Goal: Information Seeking & Learning: Learn about a topic

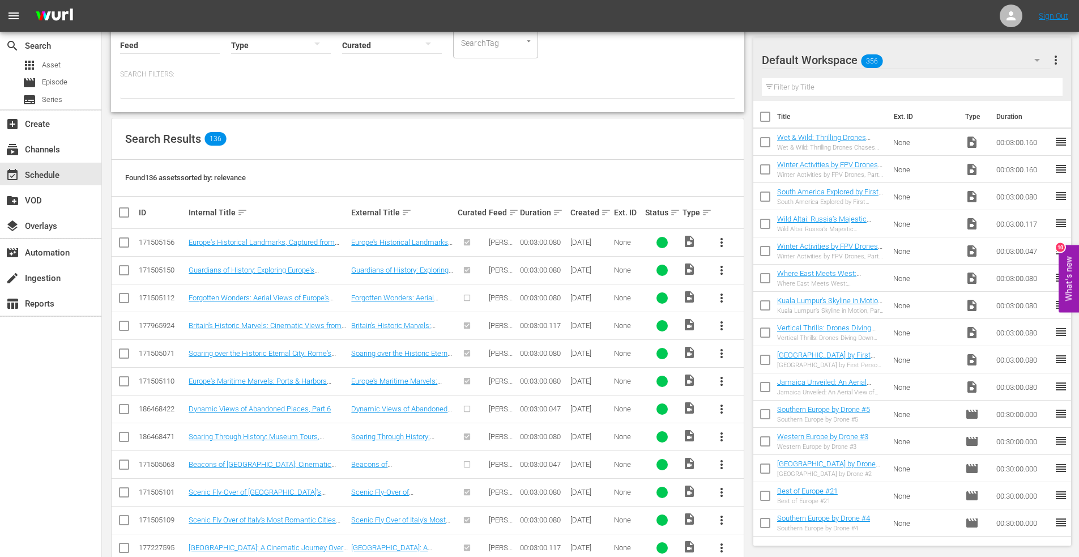
scroll to position [55, 0]
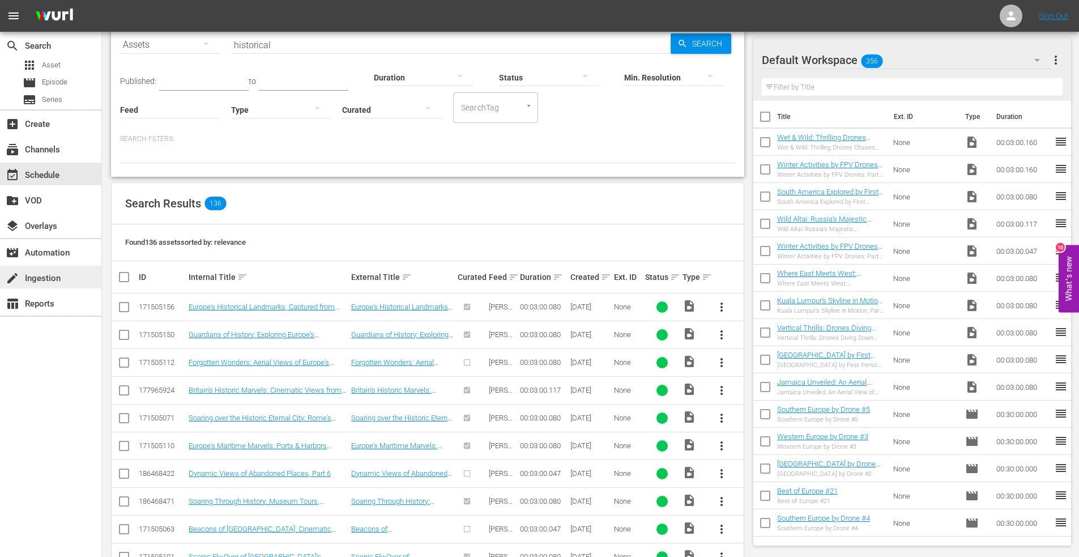
click at [49, 274] on div "create Ingestion" at bounding box center [31, 276] width 63 height 10
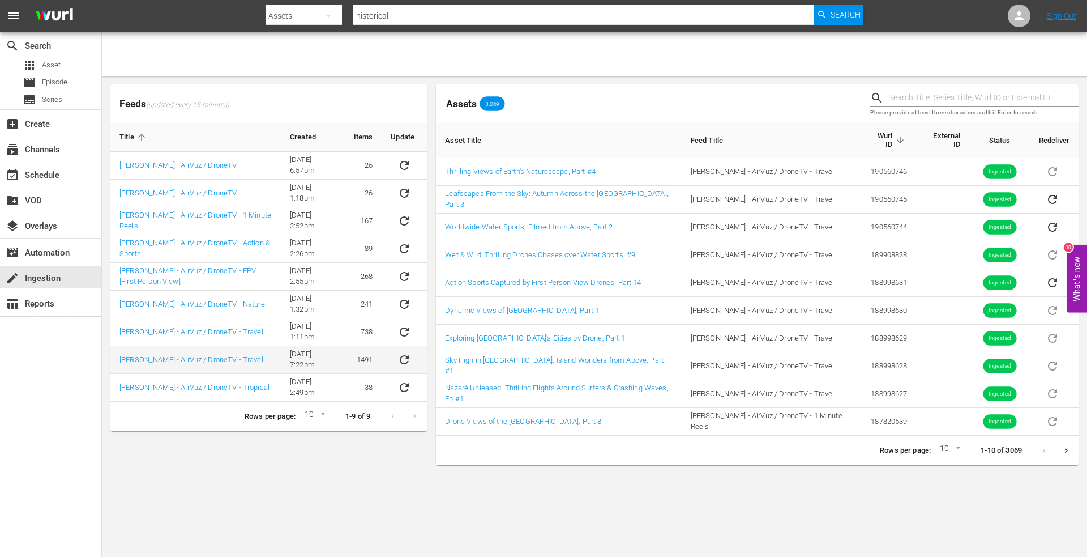
click at [205, 352] on td "[PERSON_NAME] - AirVuz / DroneTV - Travel" at bounding box center [195, 360] width 170 height 28
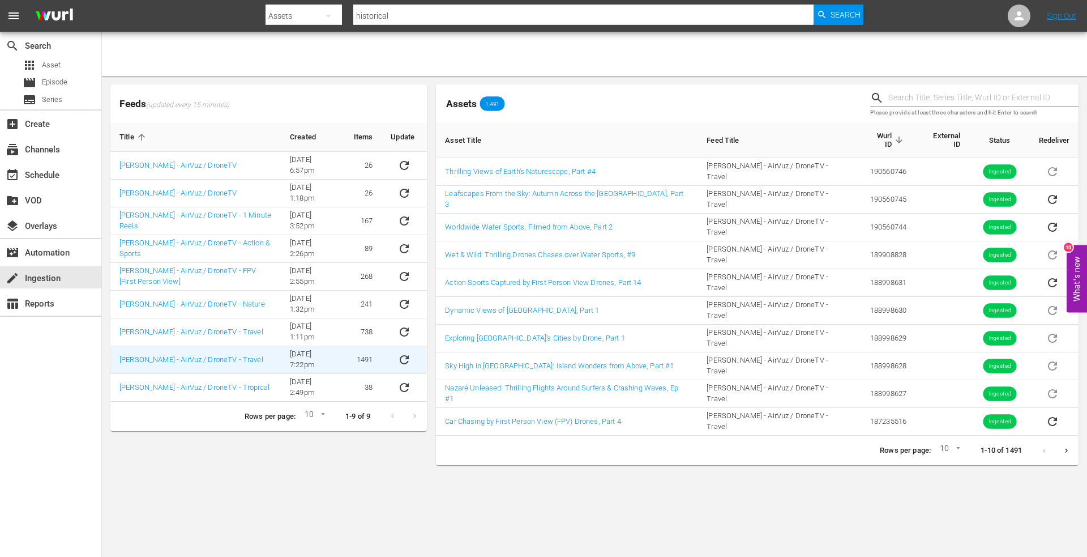
click at [1065, 446] on icon "Next page" at bounding box center [1066, 450] width 8 height 8
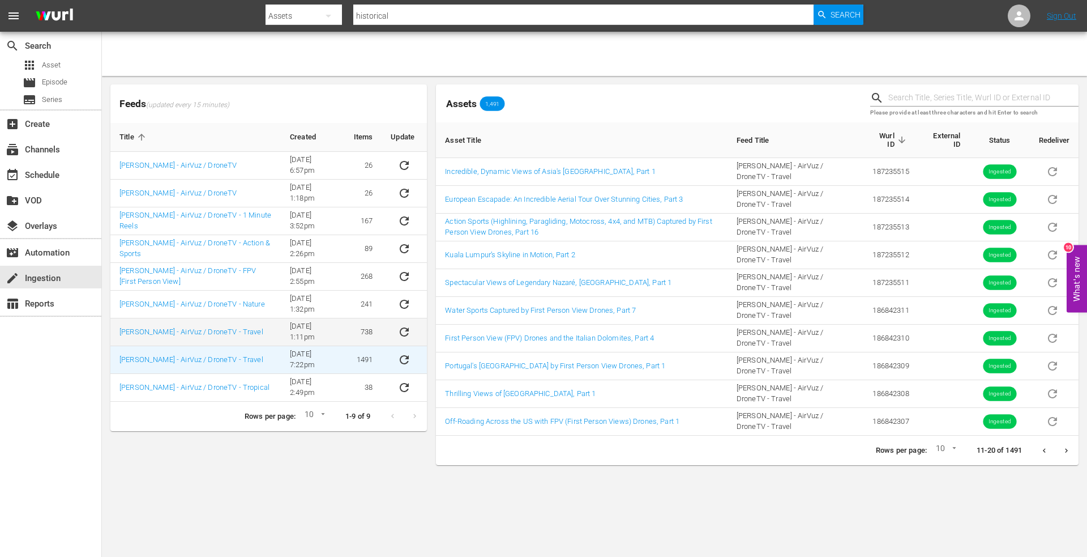
click at [197, 326] on td "[PERSON_NAME] - AirVuz / DroneTV - Travel" at bounding box center [195, 332] width 170 height 28
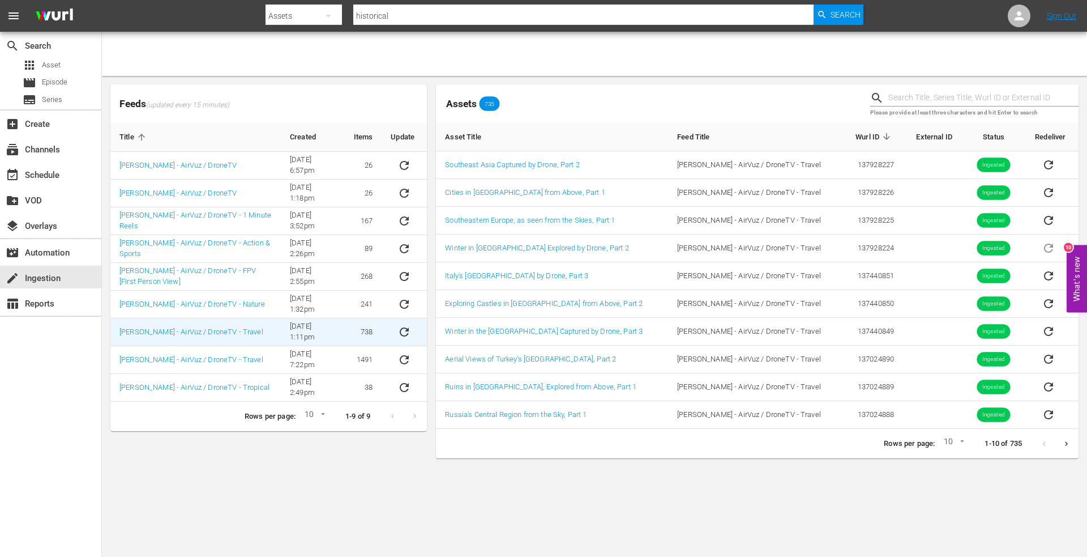
drag, startPoint x: 407, startPoint y: 13, endPoint x: 228, endPoint y: 14, distance: 178.9
click at [228, 14] on nav "menu Search By Assets Search ID, Title, Description, Keywords, or Category hist…" at bounding box center [543, 16] width 1087 height 32
type input "andes"
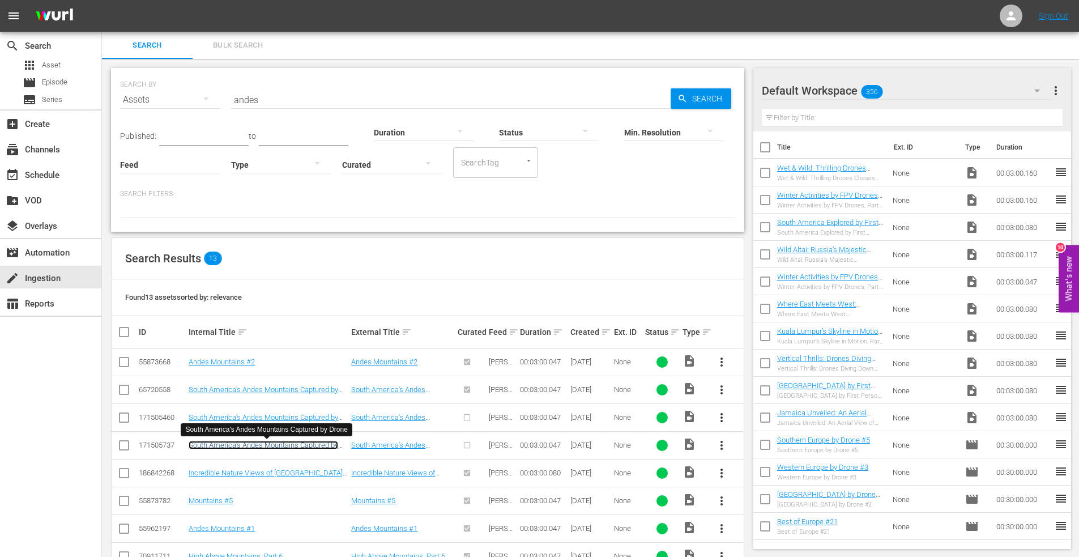
click at [240, 443] on link "South America's Andes Mountains Captured by Drone" at bounding box center [263, 449] width 149 height 17
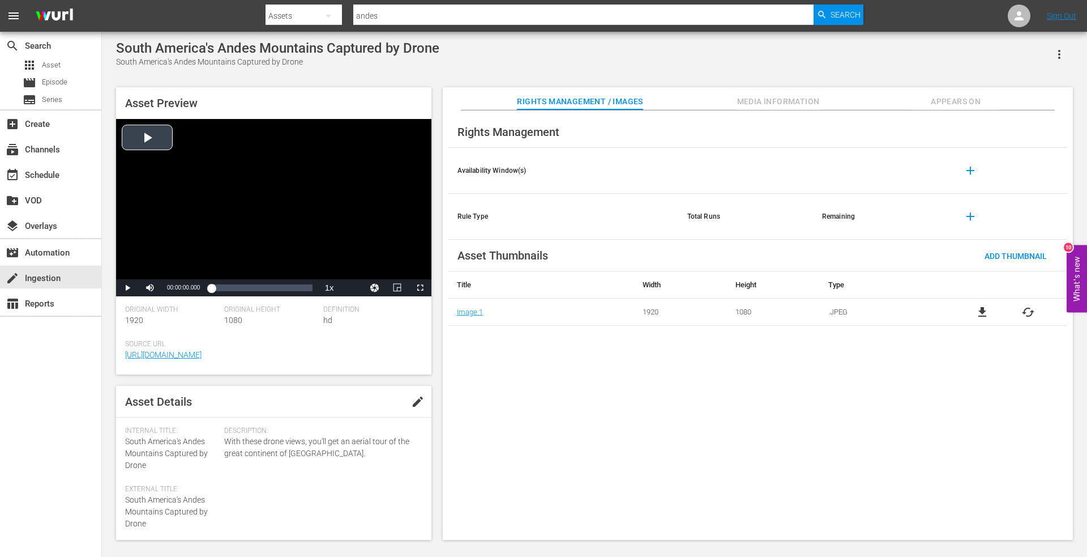
click at [144, 130] on div "Video Player" at bounding box center [273, 199] width 315 height 160
click at [228, 286] on div "00:00:30.345" at bounding box center [228, 287] width 1 height 11
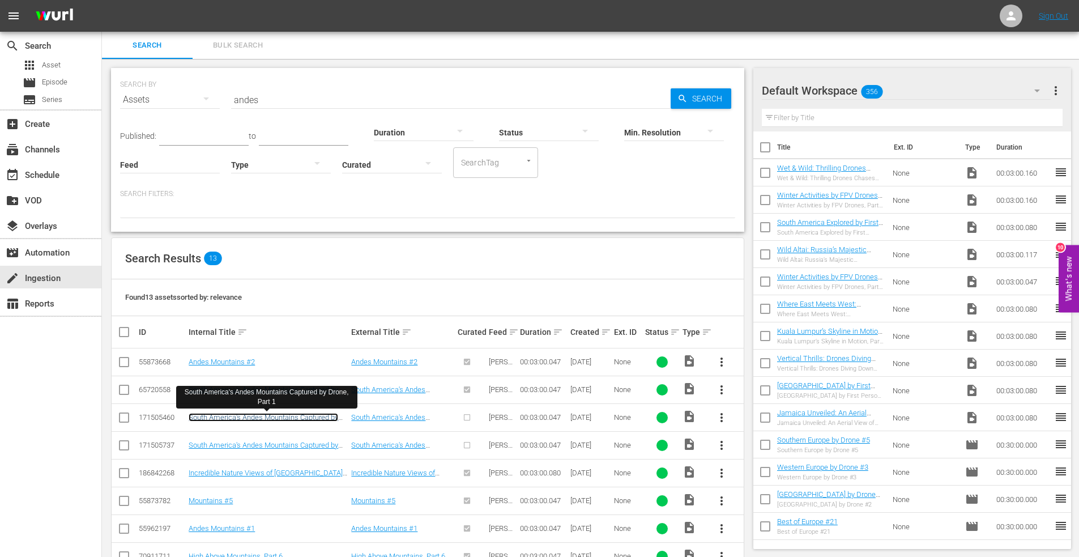
click at [271, 416] on link "South America's Andes Mountains Captured by Drone, Part 1" at bounding box center [263, 421] width 149 height 17
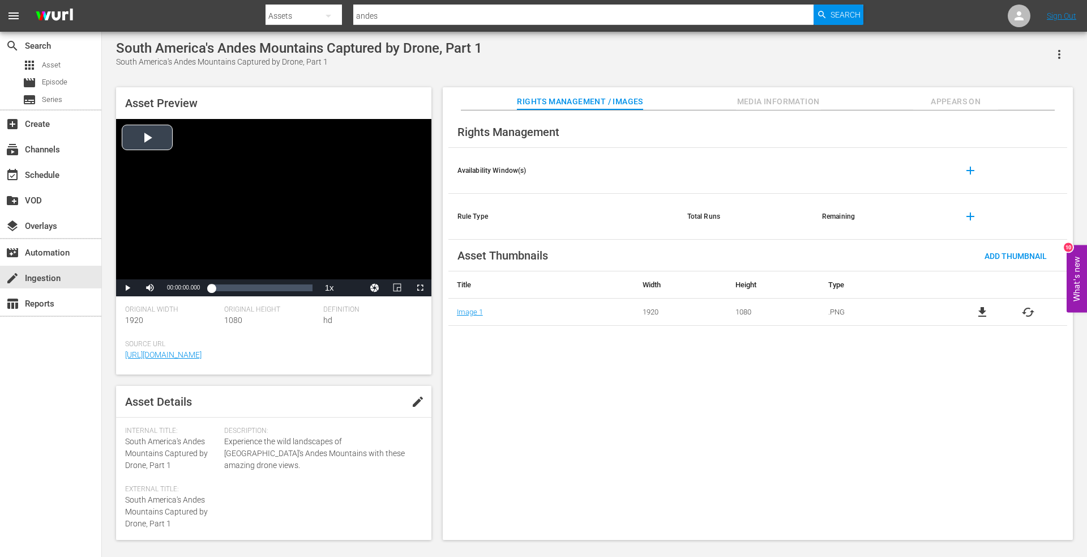
click at [147, 132] on div "Video Player" at bounding box center [273, 199] width 315 height 160
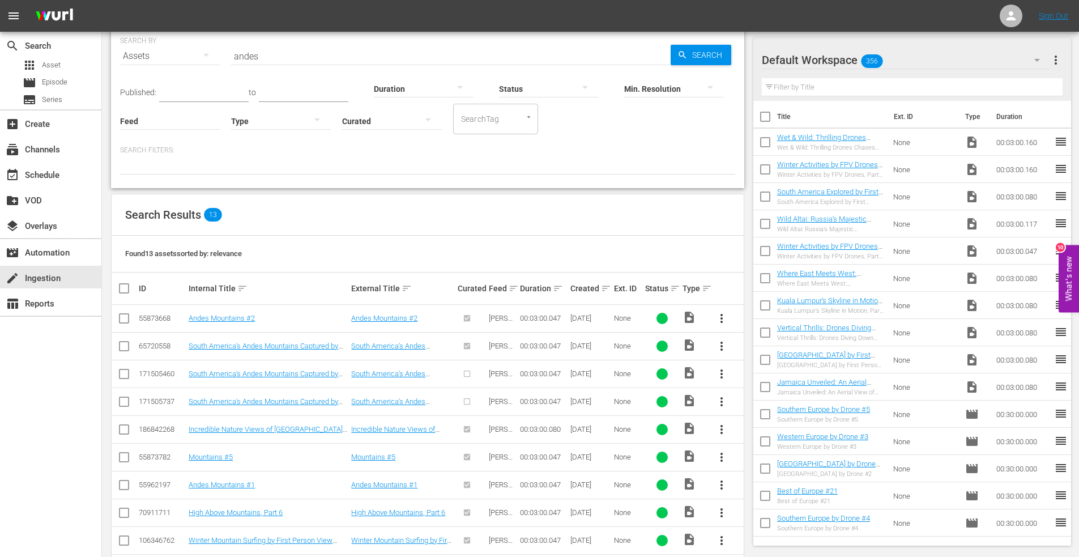
scroll to position [57, 0]
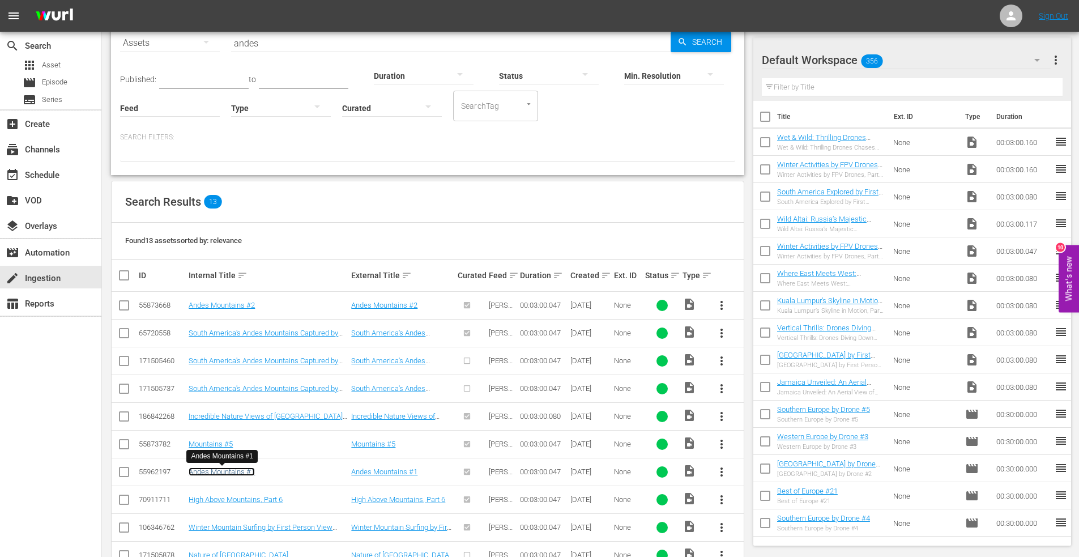
click at [238, 471] on link "Andes Mountains #1" at bounding box center [222, 471] width 66 height 8
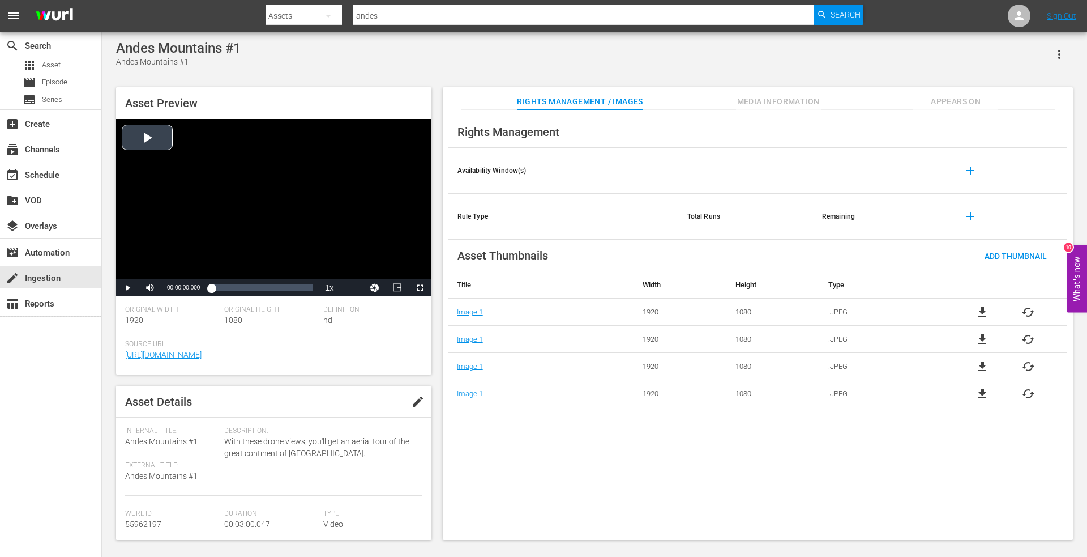
click at [146, 137] on div "Video Player" at bounding box center [273, 199] width 315 height 160
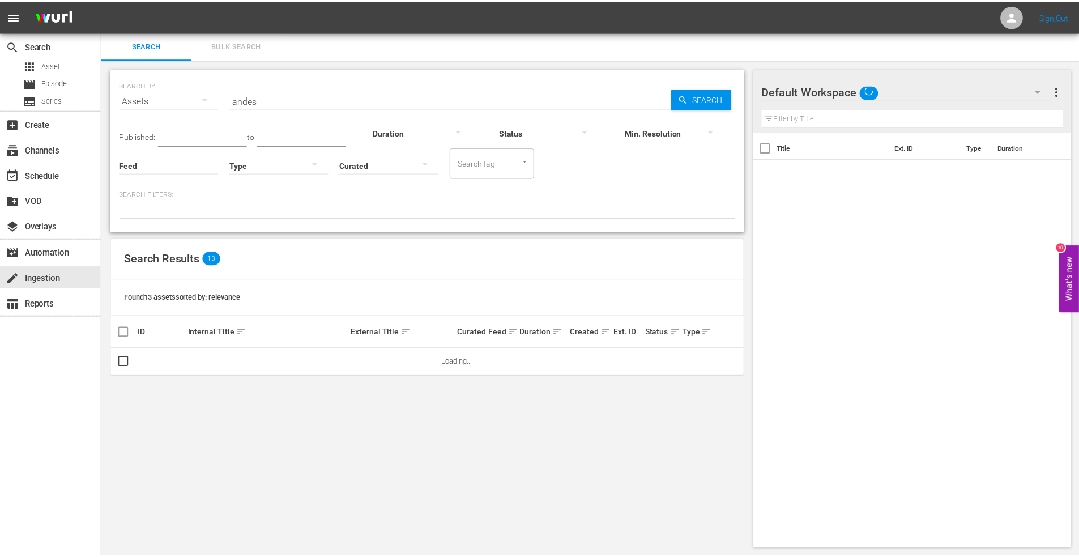
scroll to position [1, 0]
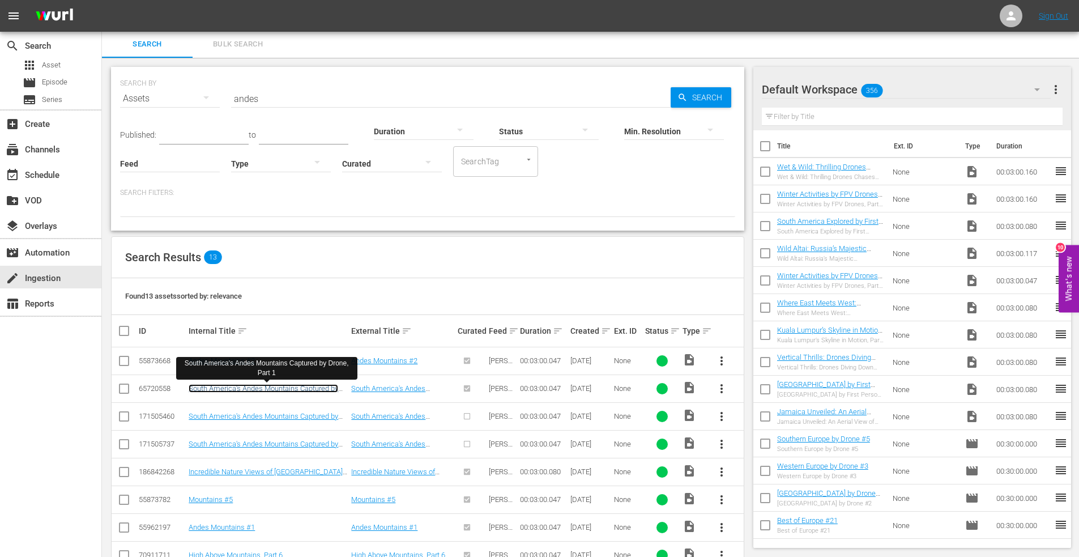
click at [283, 386] on link "South America's Andes Mountains Captured by Drone, Part 1" at bounding box center [263, 392] width 149 height 17
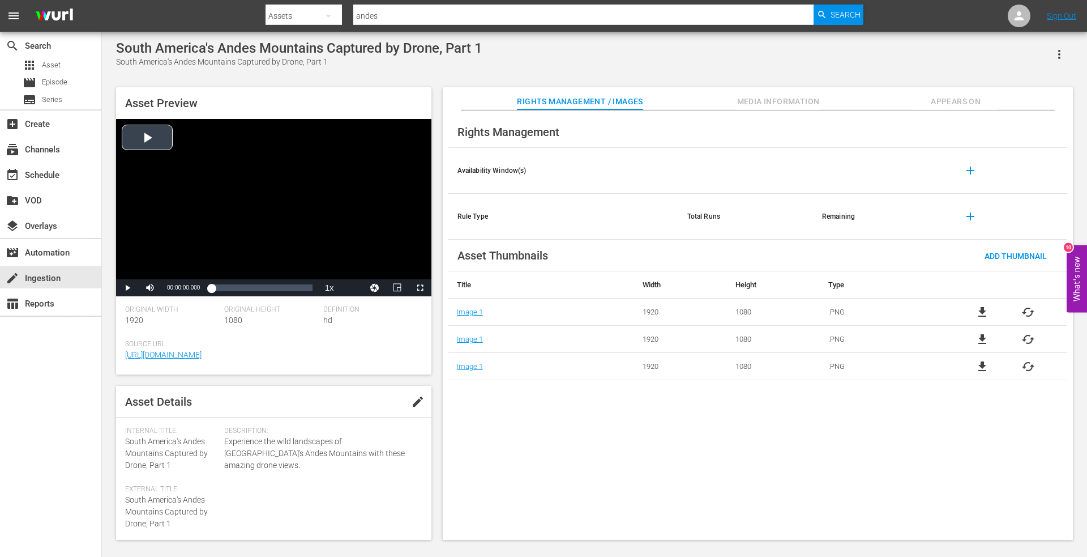
click at [146, 135] on div "Video Player" at bounding box center [273, 199] width 315 height 160
click at [949, 99] on span "Appears On" at bounding box center [955, 102] width 85 height 14
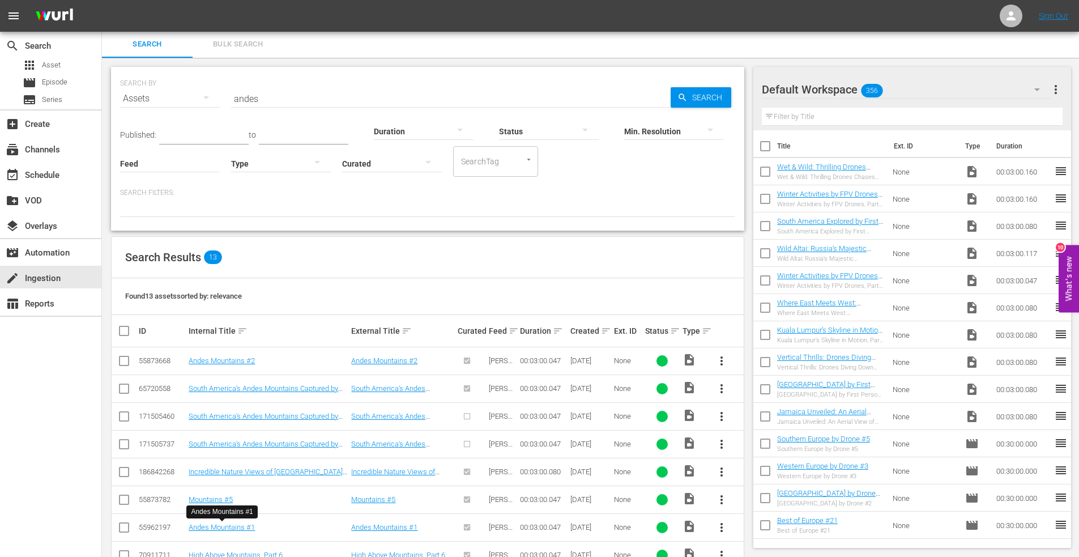
scroll to position [58, 0]
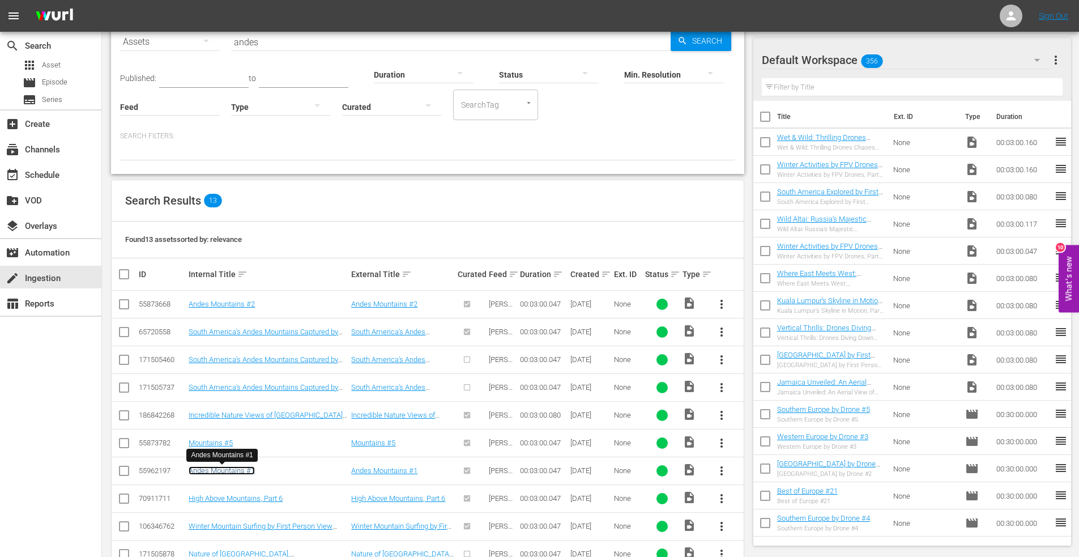
click at [226, 467] on link "Andes Mountains #1" at bounding box center [222, 470] width 66 height 8
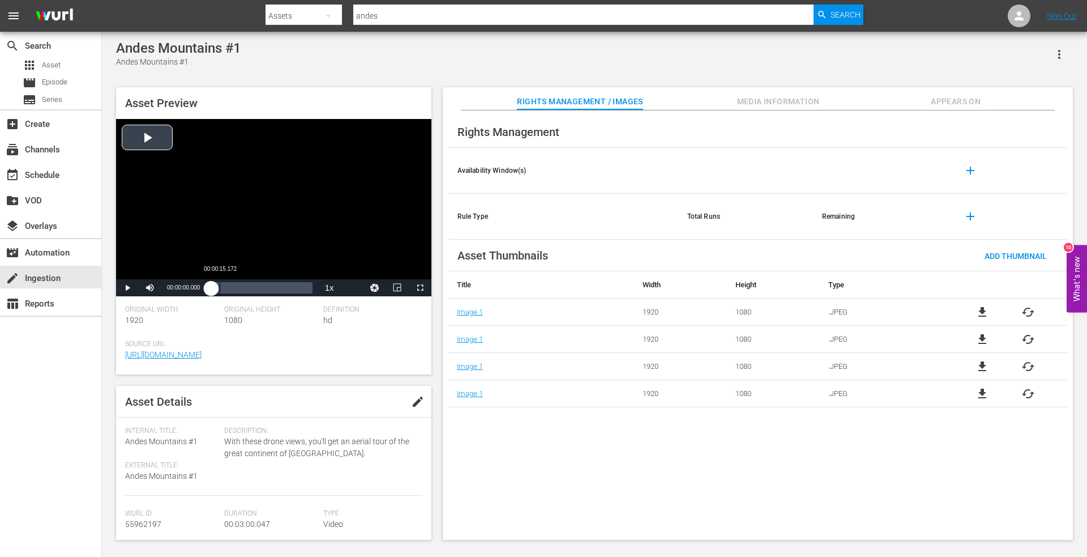
click at [224, 283] on div "Loaded : 3.22% 00:00:15.172 00:00:00.000" at bounding box center [261, 287] width 101 height 11
click at [238, 285] on div "Loaded : 13.32% 00:00:48.552 00:00:22.257" at bounding box center [261, 287] width 101 height 11
click at [266, 287] on div "Loaded : 33.35% 00:01:38.115 00:00:48.927" at bounding box center [261, 287] width 101 height 11
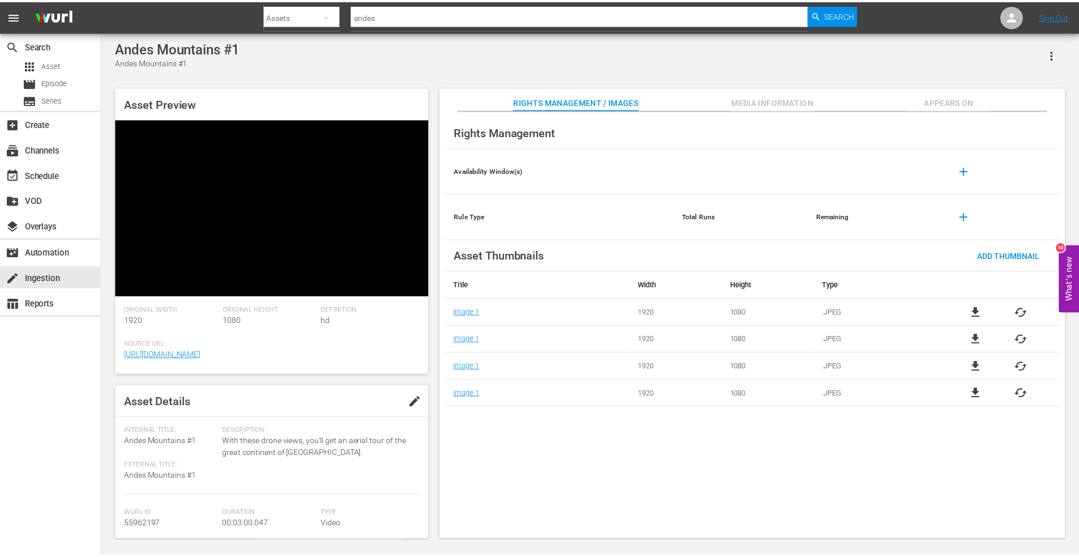
scroll to position [1, 0]
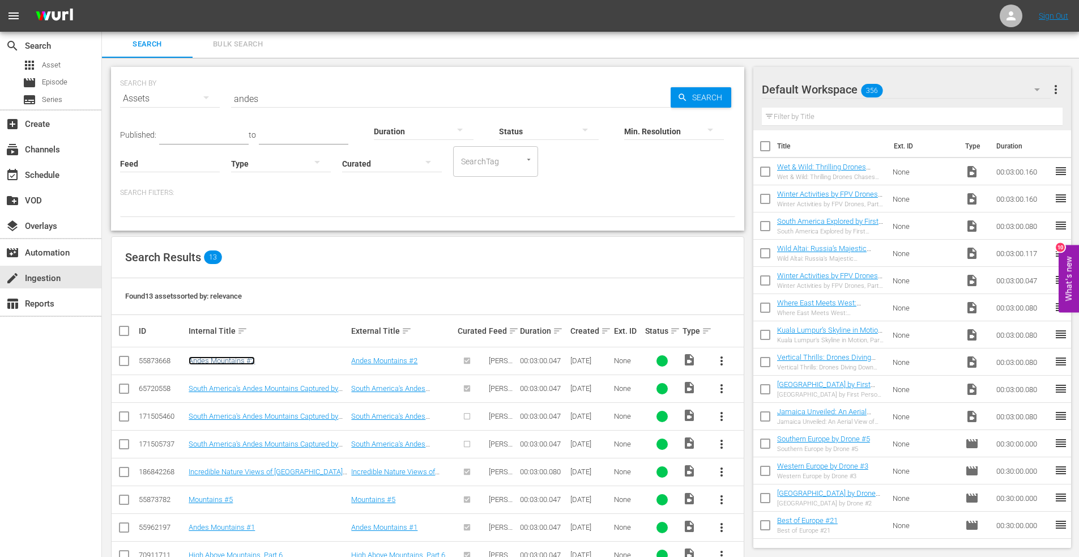
click at [232, 364] on link "Andes Mountains #2" at bounding box center [222, 360] width 66 height 8
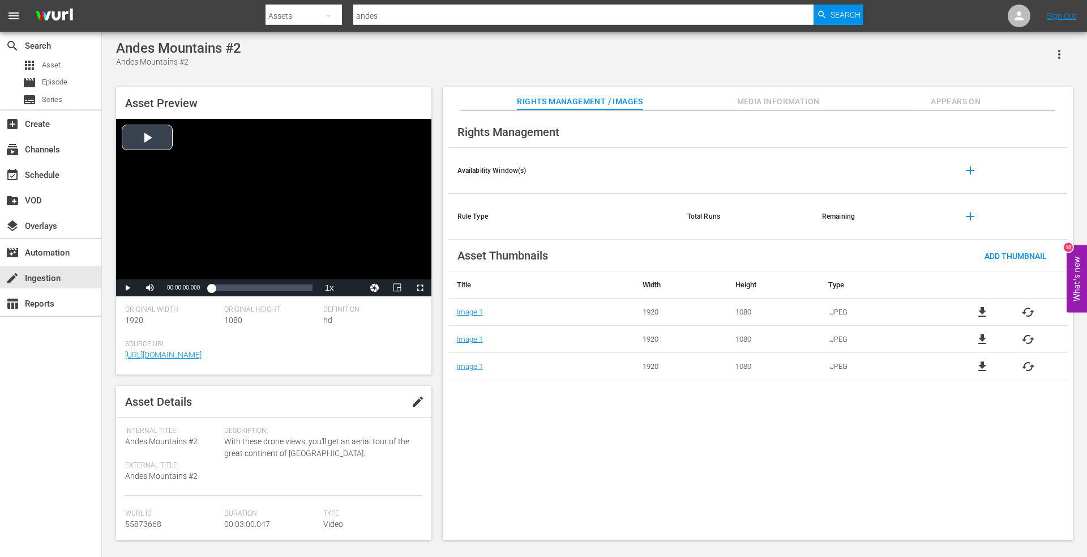
click at [142, 134] on div "Video Player" at bounding box center [273, 199] width 315 height 160
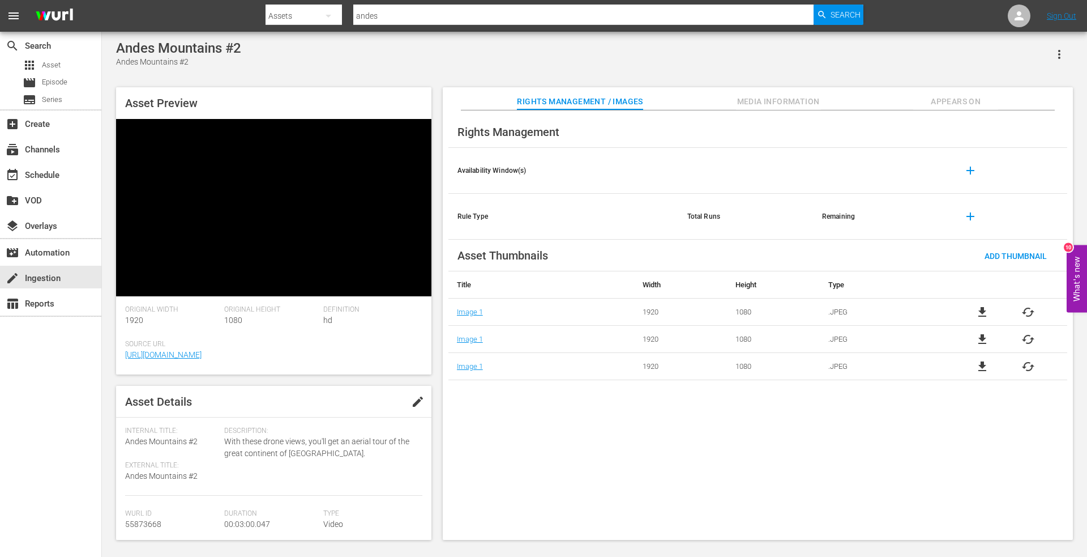
click at [974, 97] on span "Appears On" at bounding box center [955, 102] width 85 height 14
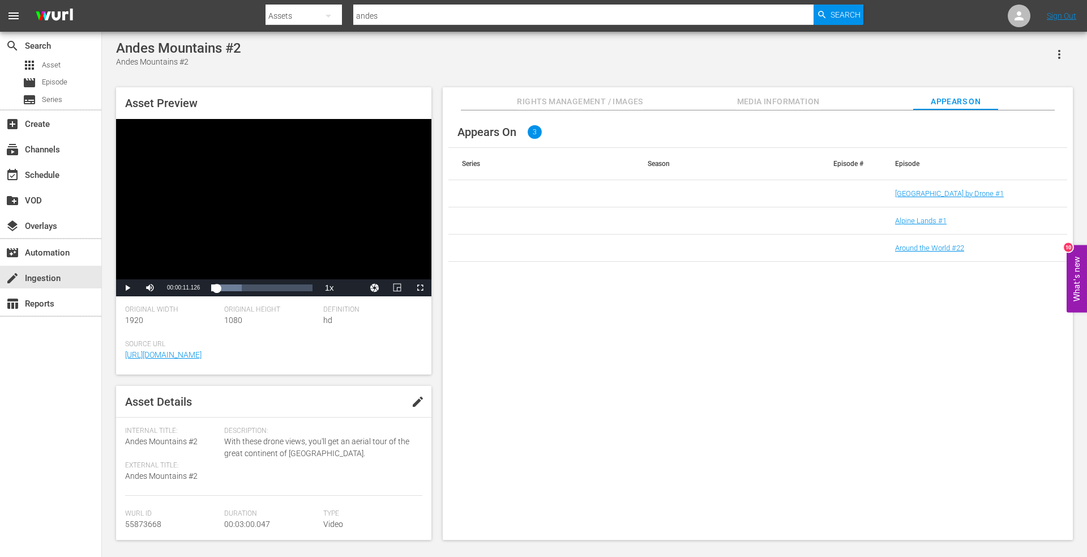
drag, startPoint x: 217, startPoint y: 289, endPoint x: 200, endPoint y: 288, distance: 17.6
click at [201, 288] on div "Play Mute Current Time 00:00:11.126 / Duration 00:03:00.046 Loaded : 29.92% 00:…" at bounding box center [273, 287] width 315 height 17
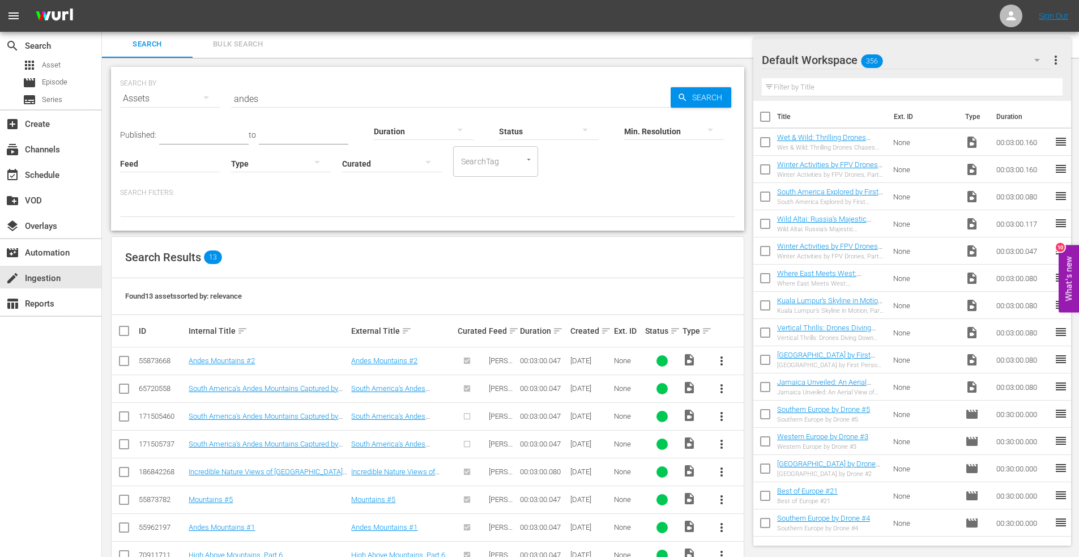
scroll to position [58, 0]
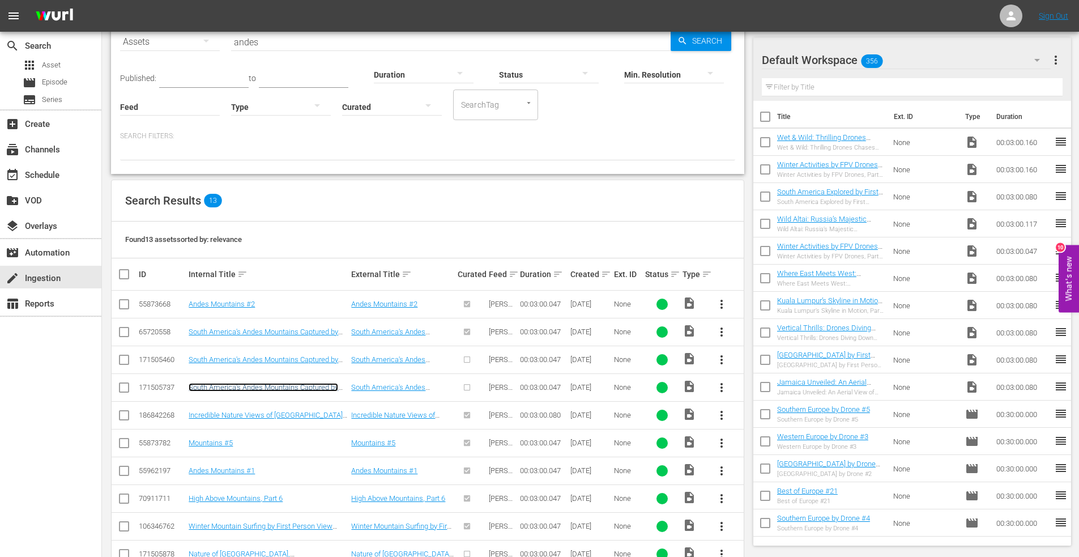
click at [260, 388] on link "South America's Andes Mountains Captured by Drone" at bounding box center [263, 391] width 149 height 17
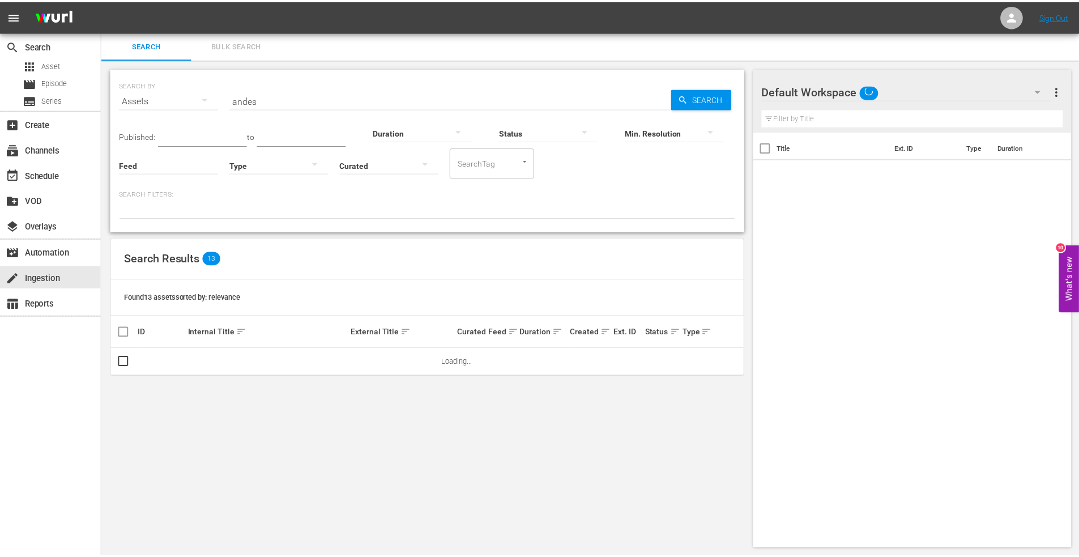
scroll to position [1, 0]
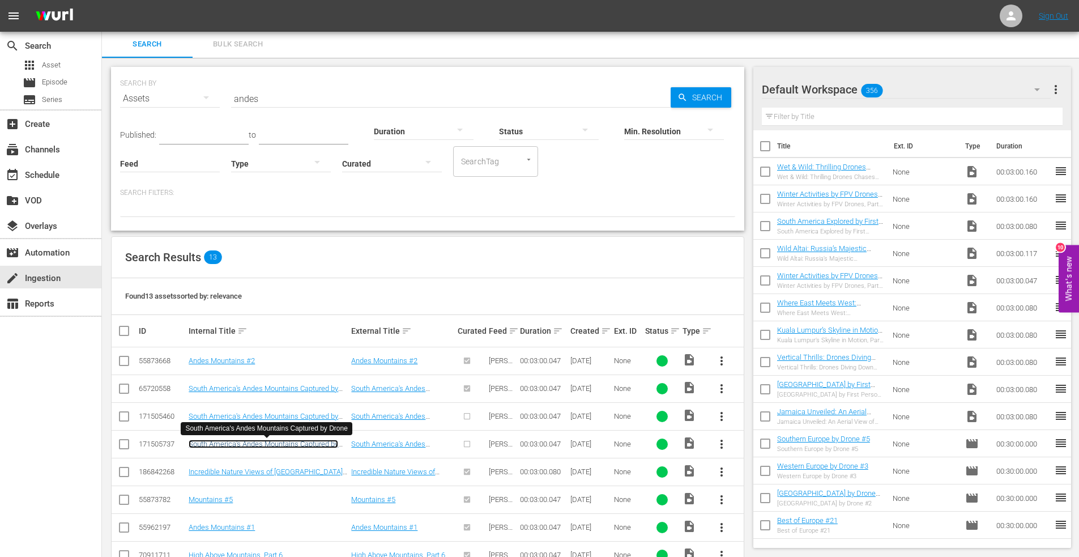
click at [283, 441] on link "South America's Andes Mountains Captured by Drone" at bounding box center [263, 447] width 149 height 17
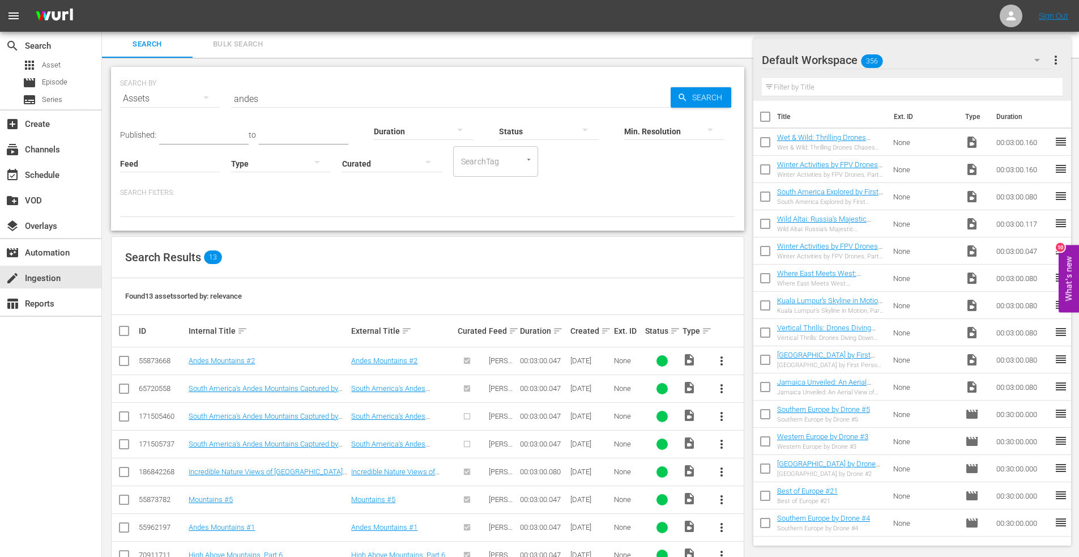
scroll to position [58, 0]
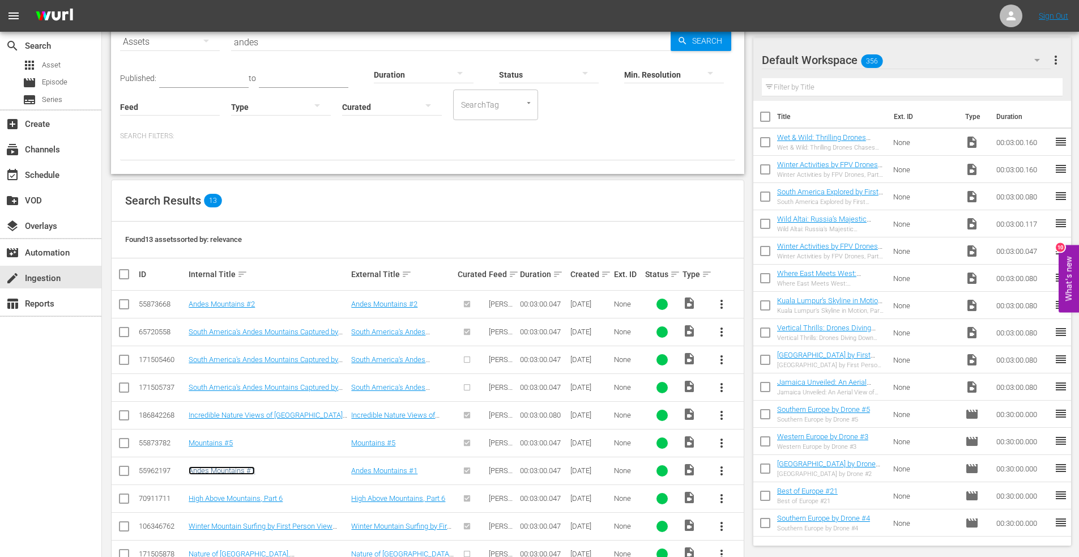
click at [225, 467] on link "Andes Mountains #1" at bounding box center [222, 470] width 66 height 8
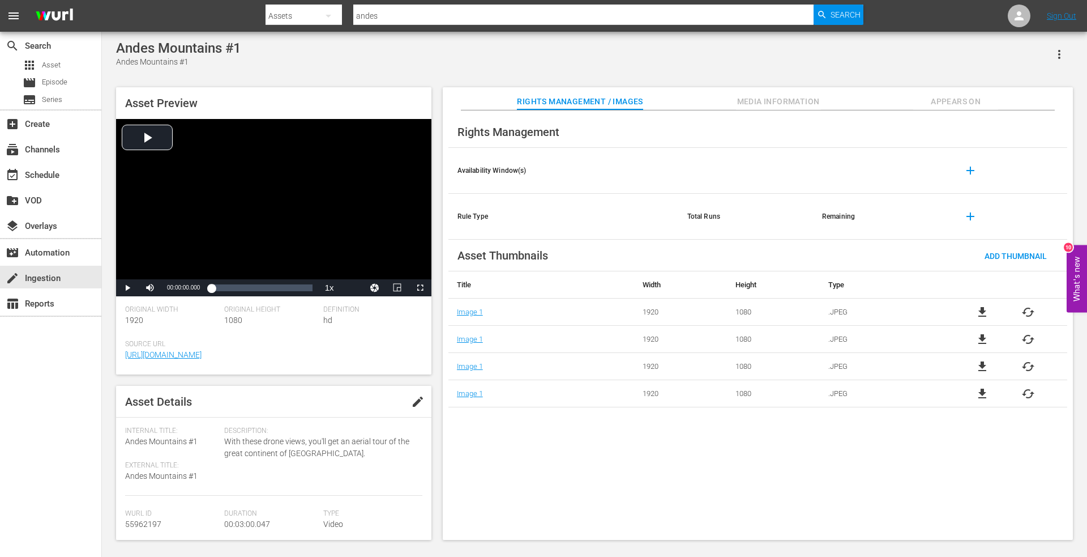
click at [951, 100] on span "Appears On" at bounding box center [955, 102] width 85 height 14
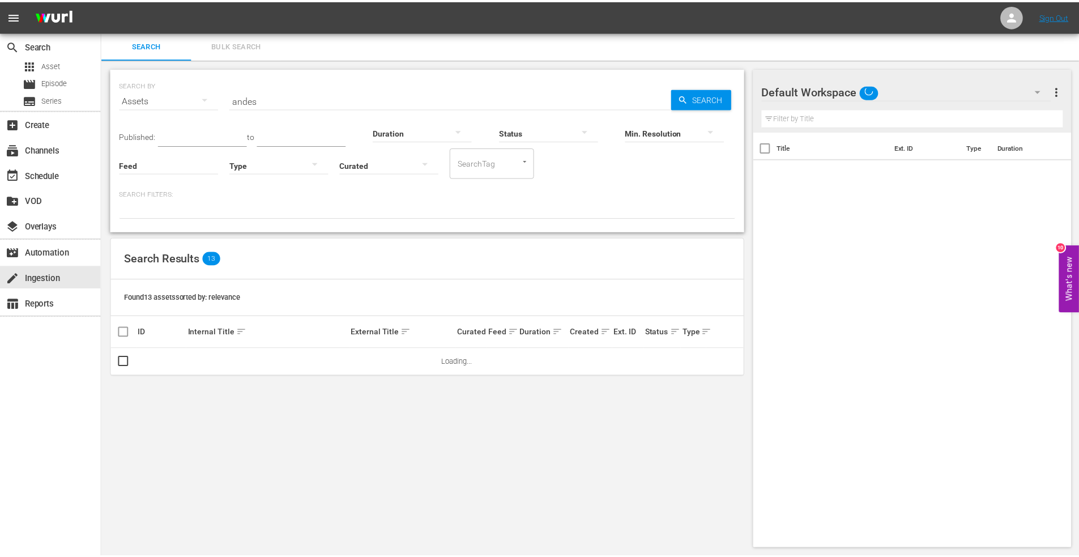
scroll to position [1, 0]
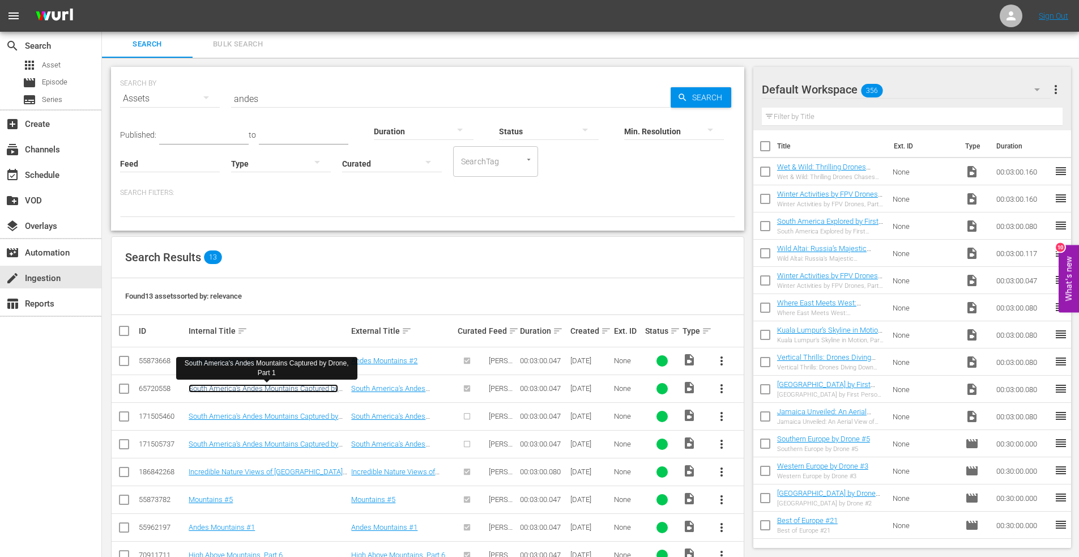
click at [264, 386] on link "South America's Andes Mountains Captured by Drone, Part 1" at bounding box center [263, 392] width 149 height 17
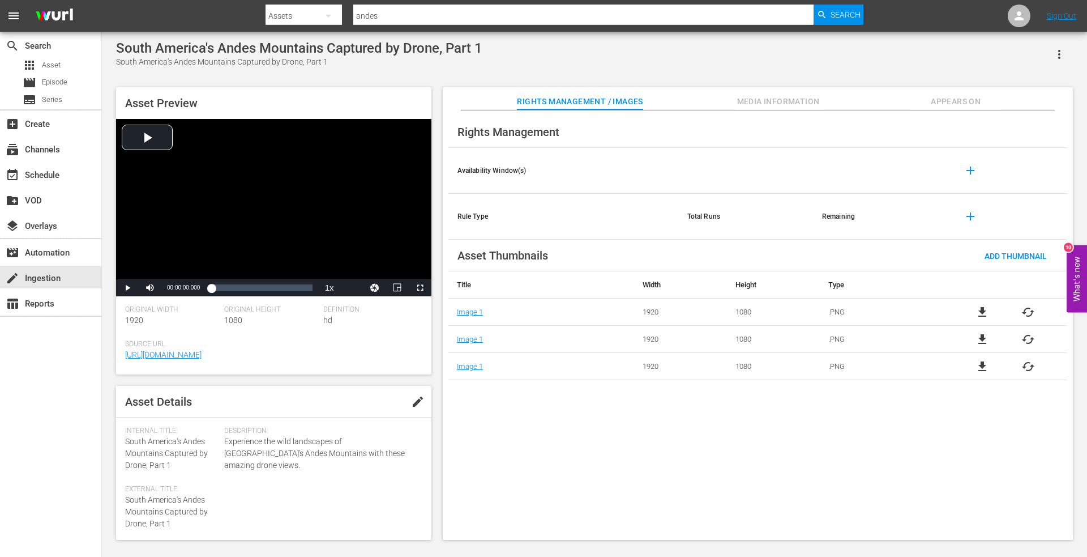
click at [964, 98] on span "Appears On" at bounding box center [955, 102] width 85 height 14
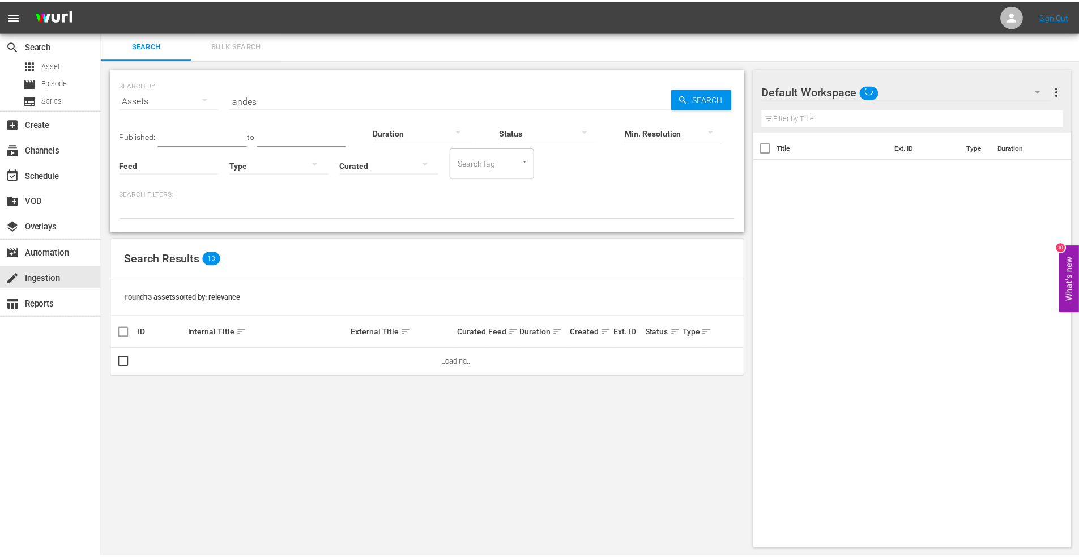
scroll to position [1, 0]
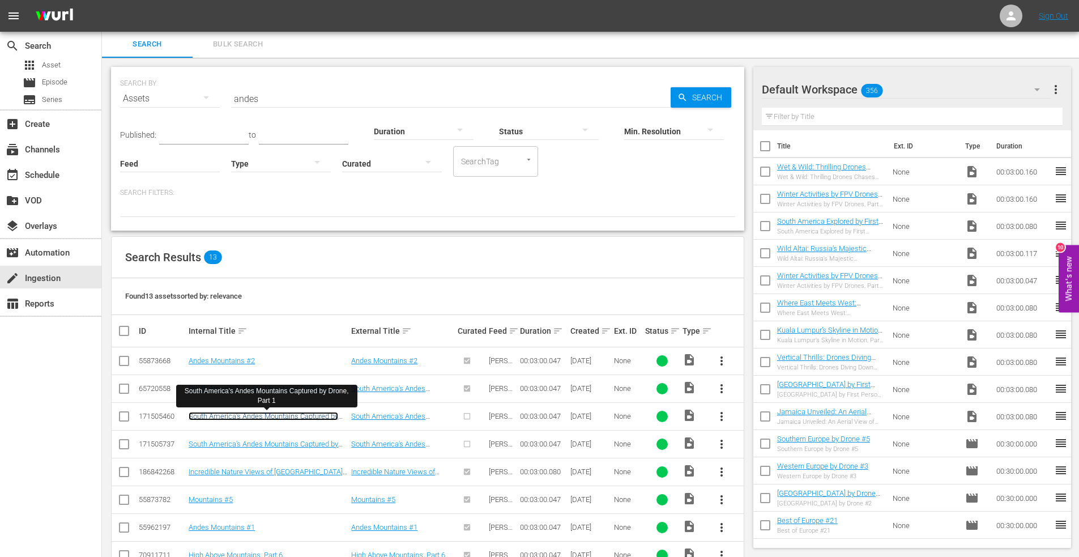
click at [243, 412] on link "South America's Andes Mountains Captured by Drone, Part 1" at bounding box center [263, 420] width 149 height 17
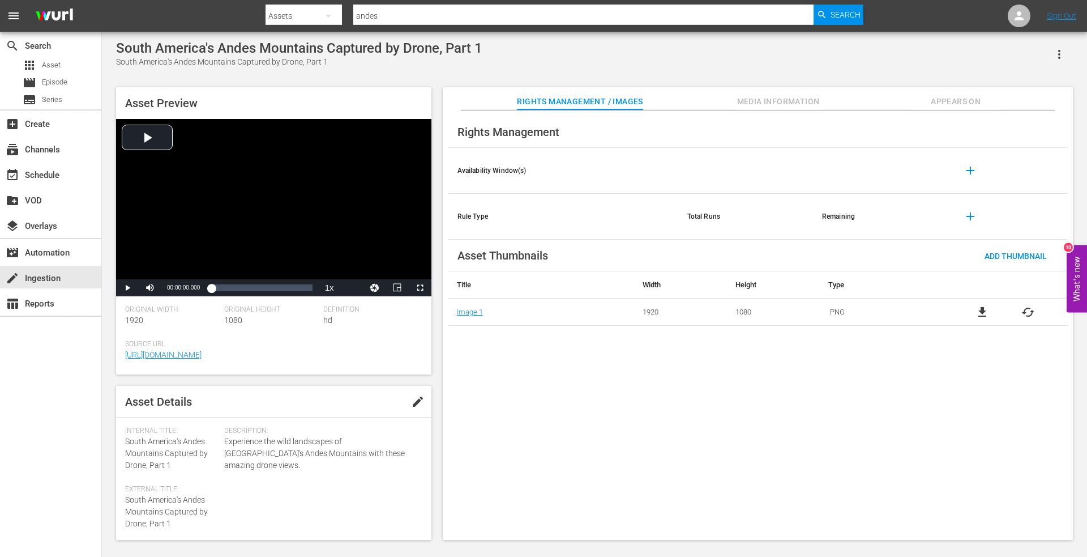
click at [958, 101] on span "Appears On" at bounding box center [955, 102] width 85 height 14
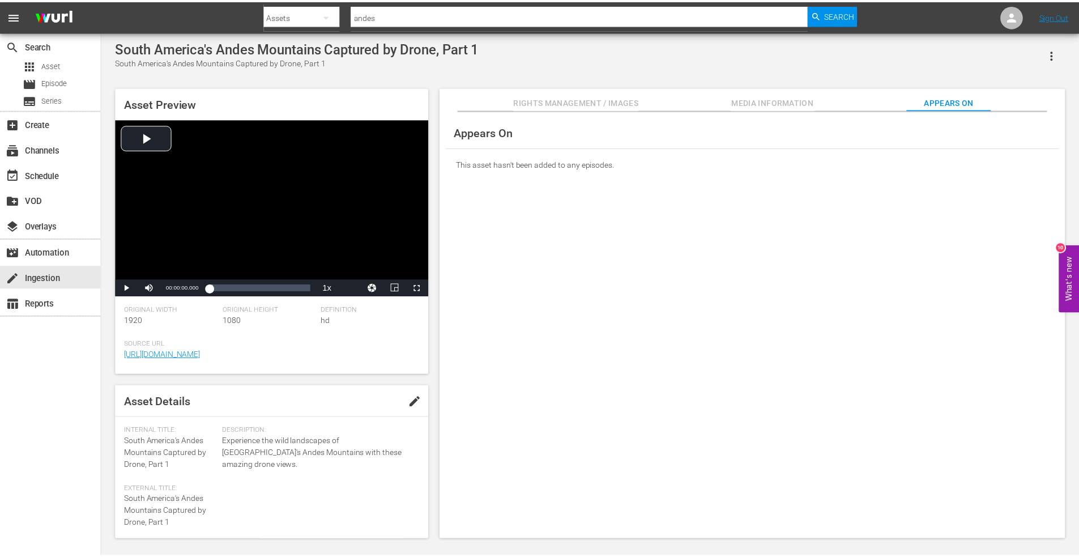
scroll to position [1, 0]
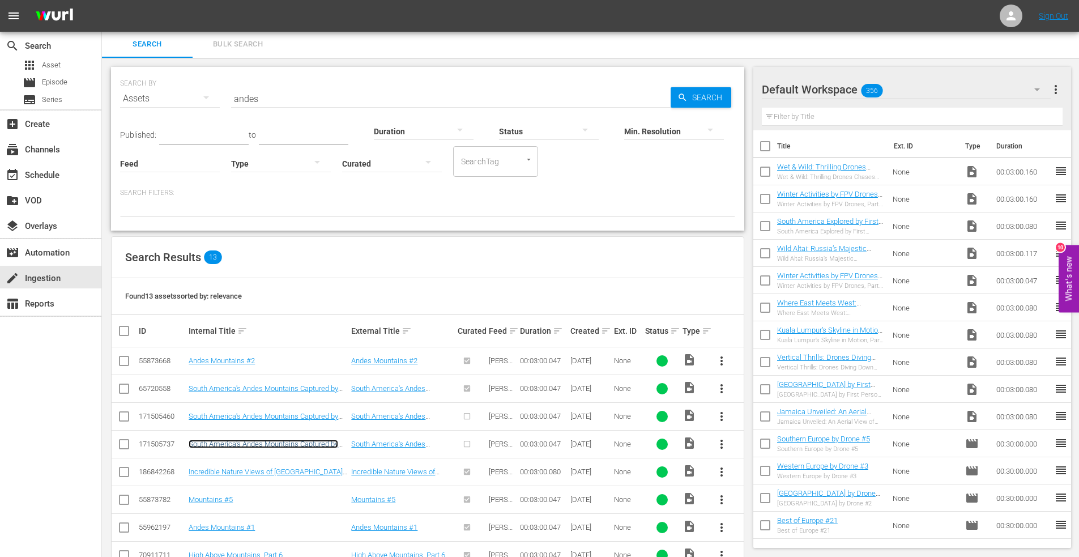
click at [244, 445] on link "South America's Andes Mountains Captured by Drone" at bounding box center [263, 447] width 149 height 17
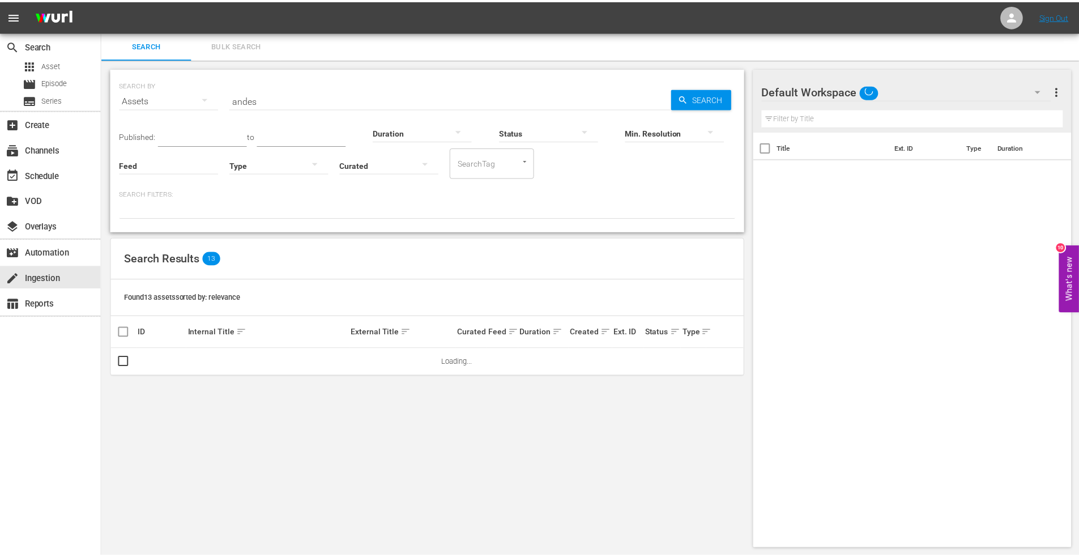
scroll to position [1, 0]
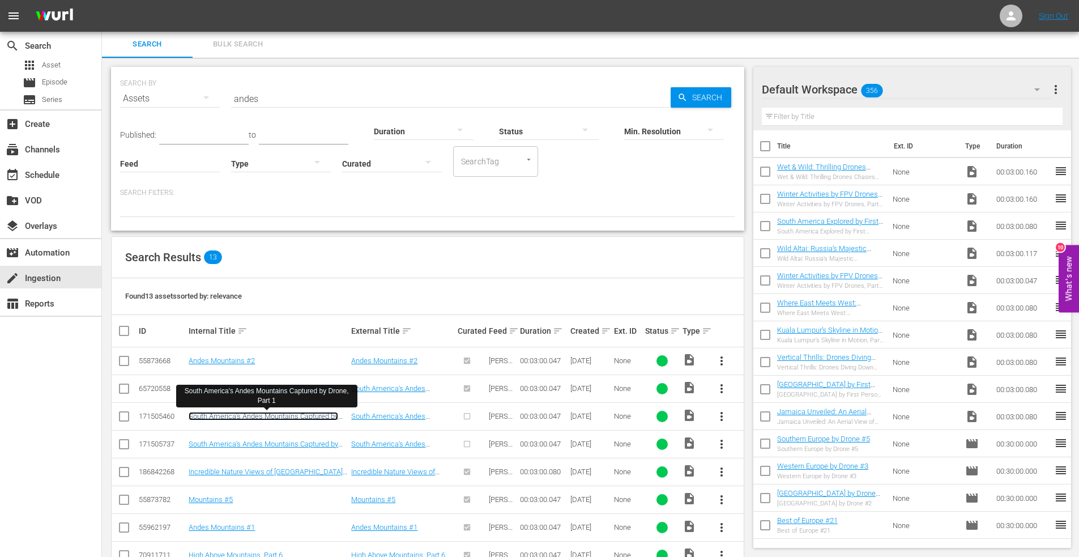
click at [299, 415] on link "South America's Andes Mountains Captured by Drone, Part 1" at bounding box center [263, 420] width 149 height 17
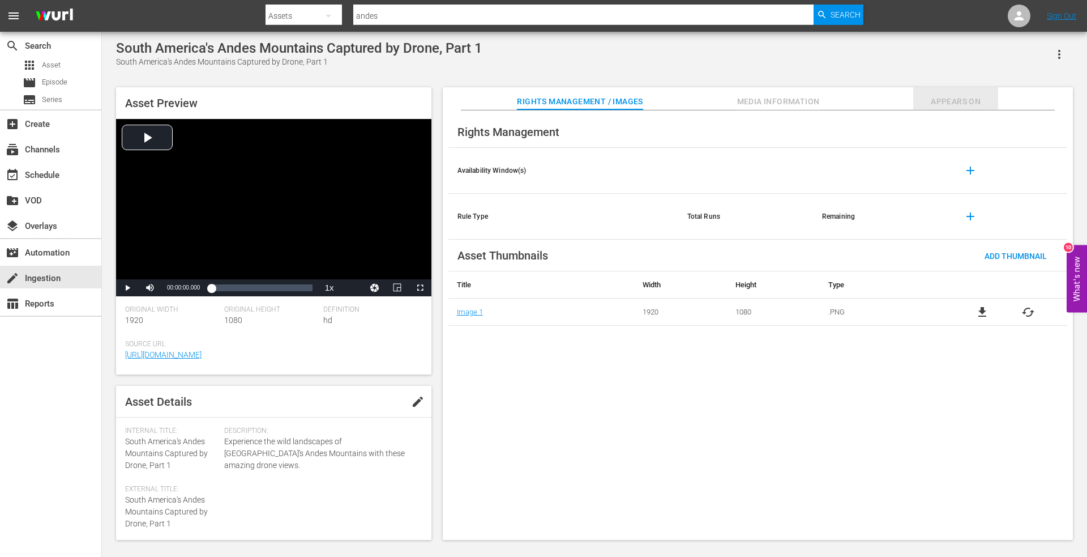
click at [963, 97] on span "Appears On" at bounding box center [955, 102] width 85 height 14
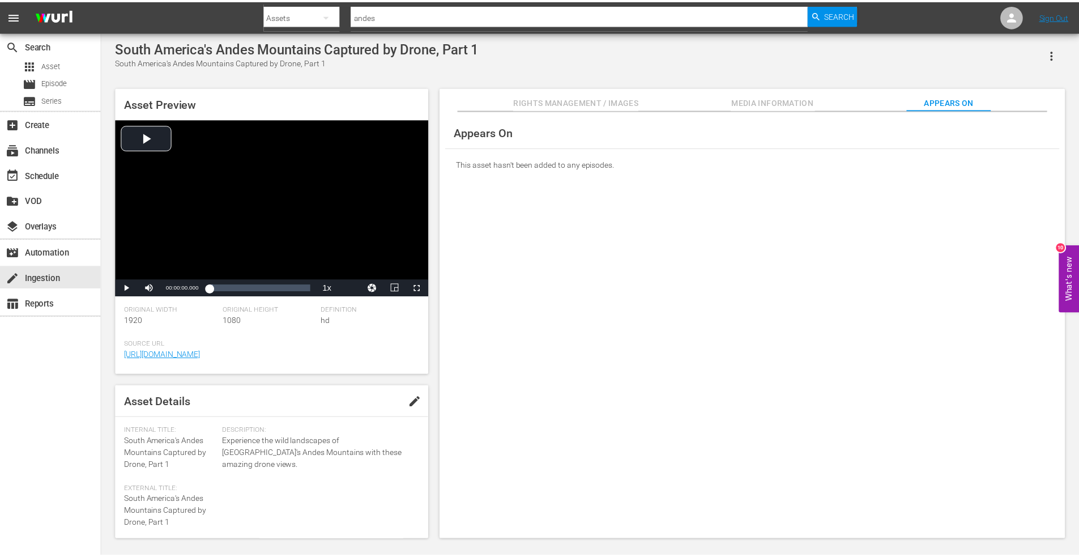
scroll to position [1, 0]
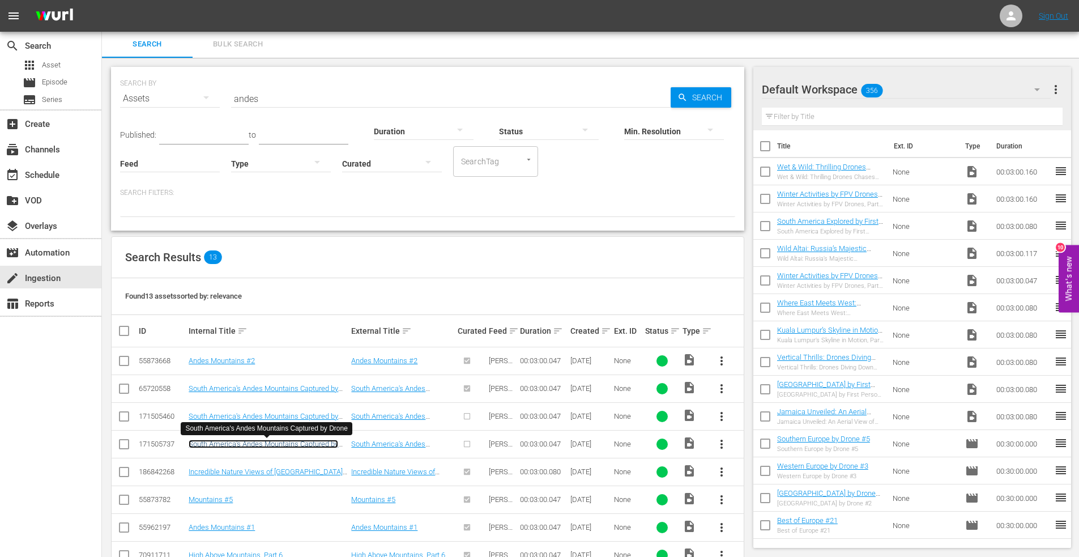
click at [255, 440] on link "South America's Andes Mountains Captured by Drone" at bounding box center [263, 447] width 149 height 17
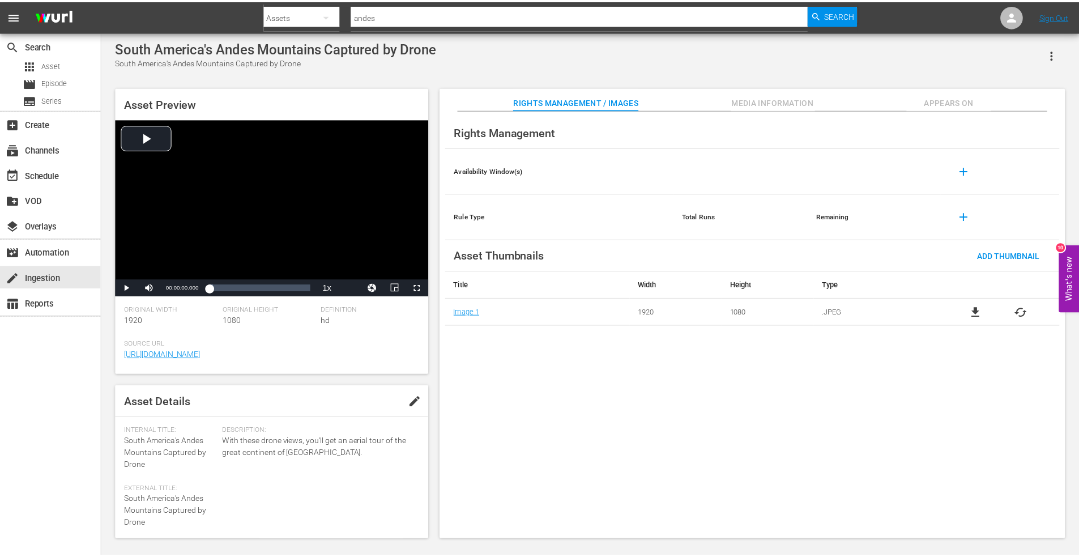
scroll to position [1, 0]
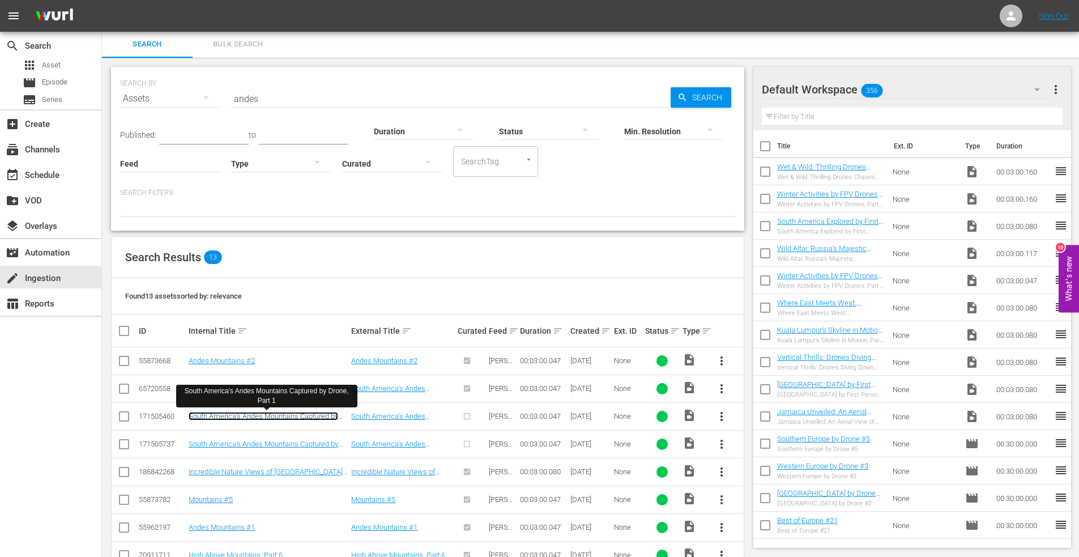
click at [242, 415] on link "South America's Andes Mountains Captured by Drone, Part 1" at bounding box center [263, 420] width 149 height 17
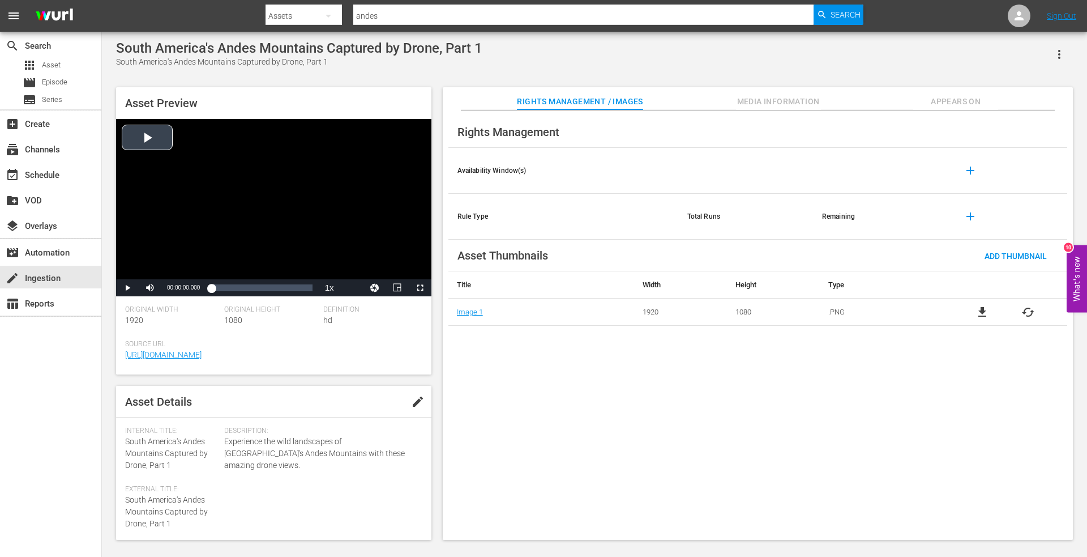
click at [150, 135] on div "Video Player" at bounding box center [273, 199] width 315 height 160
click at [226, 289] on div "Loaded : 19.98% 00:00:26.299 00:00:01.225" at bounding box center [261, 287] width 101 height 11
click at [243, 287] on div "Loaded : 39.95% 00:00:56.644 00:00:28.016" at bounding box center [261, 287] width 101 height 11
click at [257, 285] on div "Loaded : 56.67% 00:01:21.931 00:00:57.782" at bounding box center [261, 287] width 101 height 11
click at [273, 288] on div "Loaded : 70.03% 00:01:49.242 00:01:23.159" at bounding box center [261, 287] width 101 height 11
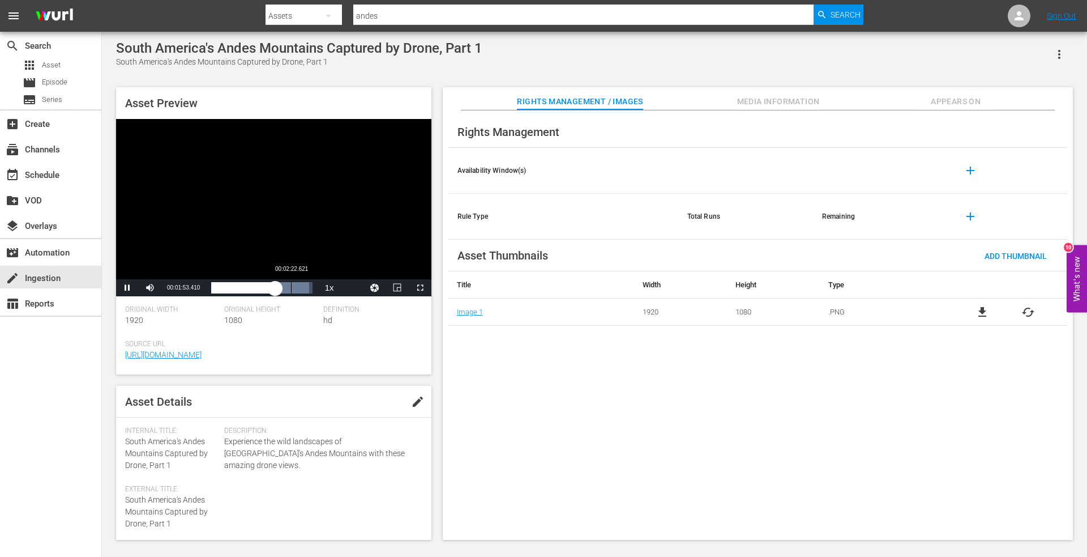
click at [291, 286] on div "00:02:22.621" at bounding box center [291, 287] width 1 height 11
click at [311, 285] on div "Loaded : 100.00% 00:02:59.035 00:02:24.533" at bounding box center [261, 287] width 101 height 11
click at [273, 289] on div "Loaded : 100.00% 00:01:51.649 00:03:00.117" at bounding box center [261, 287] width 101 height 11
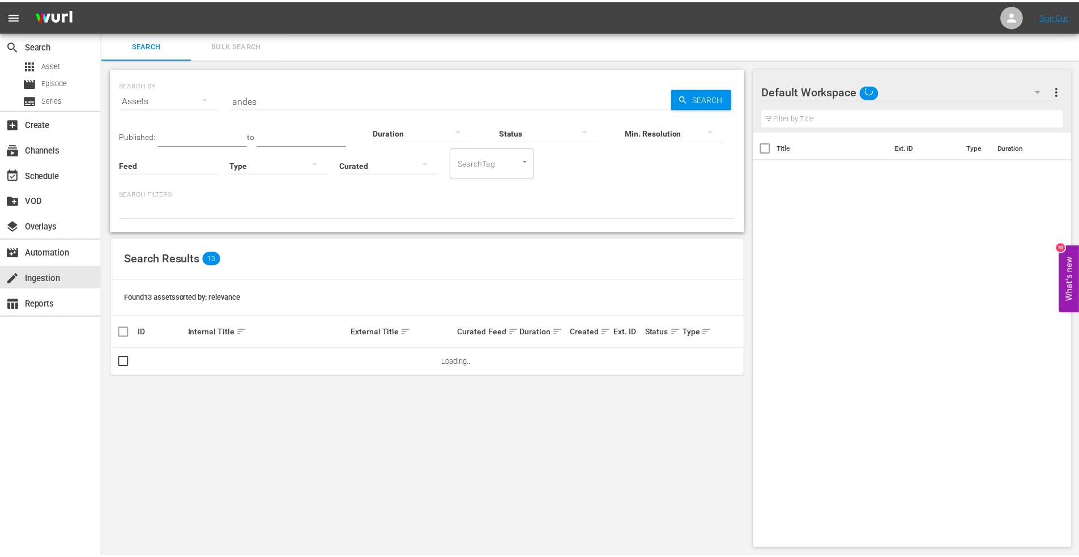
scroll to position [1, 0]
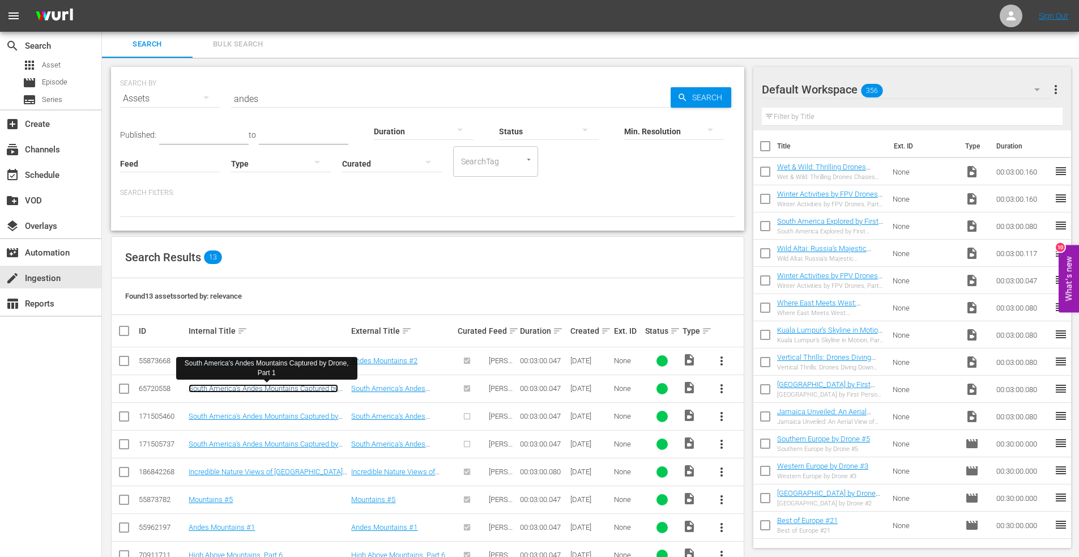
click at [260, 387] on link "South America's Andes Mountains Captured by Drone, Part 1" at bounding box center [263, 392] width 149 height 17
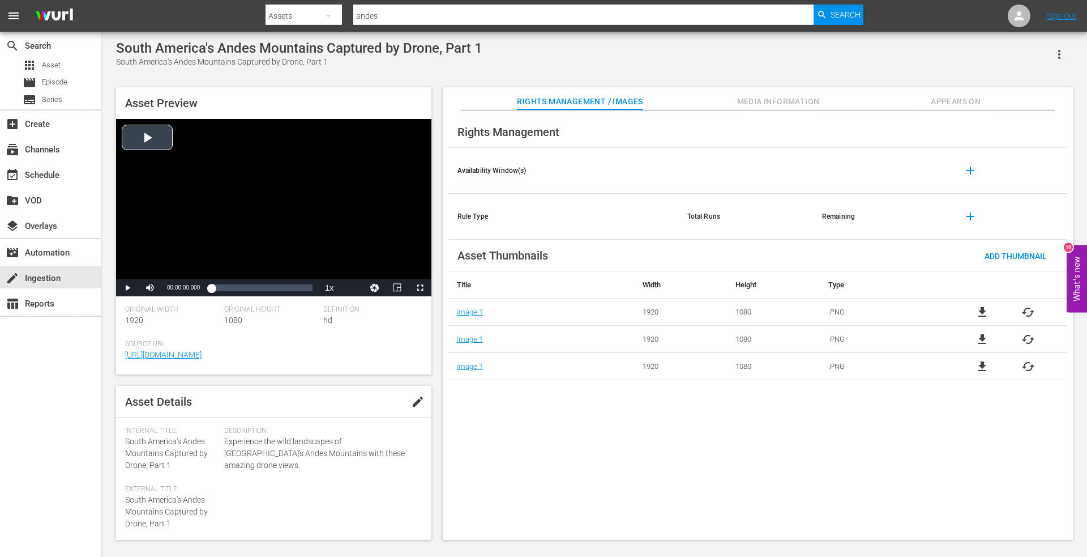
drag, startPoint x: 143, startPoint y: 140, endPoint x: 386, endPoint y: 198, distance: 249.7
click at [144, 142] on div "Video Player" at bounding box center [273, 199] width 315 height 160
click at [961, 97] on span "Appears On" at bounding box center [955, 102] width 85 height 14
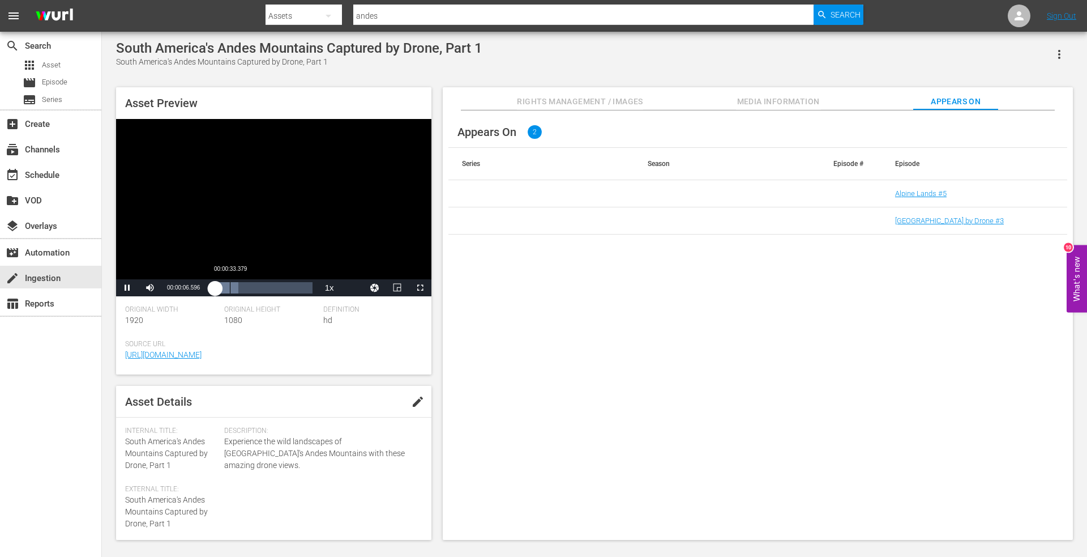
click at [230, 289] on div "Loaded : 26.68% 00:00:33.379 00:00:06.728" at bounding box center [261, 287] width 101 height 11
click at [246, 289] on div "Loaded : 39.98% 00:00:59.678 00:00:34.202" at bounding box center [261, 287] width 101 height 11
click at [262, 288] on div "Loaded : 70.04% 00:01:30.023 00:01:04.568" at bounding box center [261, 287] width 101 height 11
click at [284, 289] on div "Loaded : 86.72% 00:02:07.448 00:01:32.691" at bounding box center [261, 287] width 101 height 11
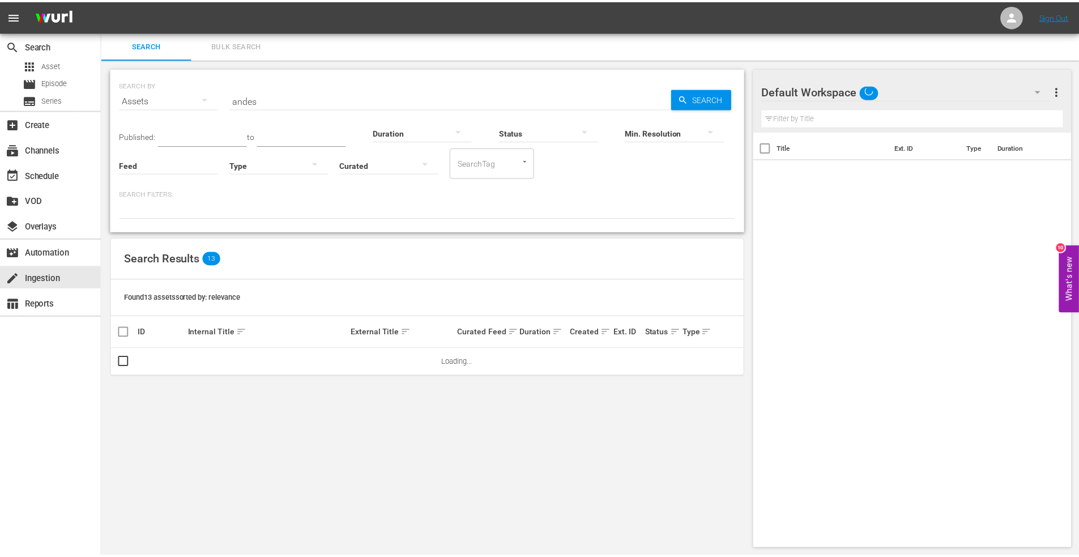
scroll to position [1, 0]
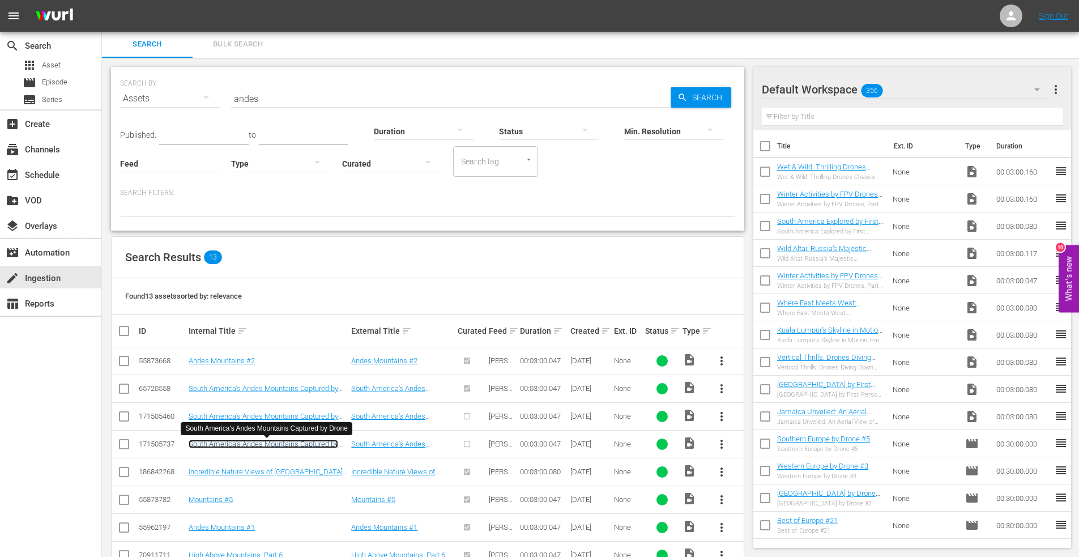
click at [239, 443] on link "South America's Andes Mountains Captured by Drone" at bounding box center [263, 447] width 149 height 17
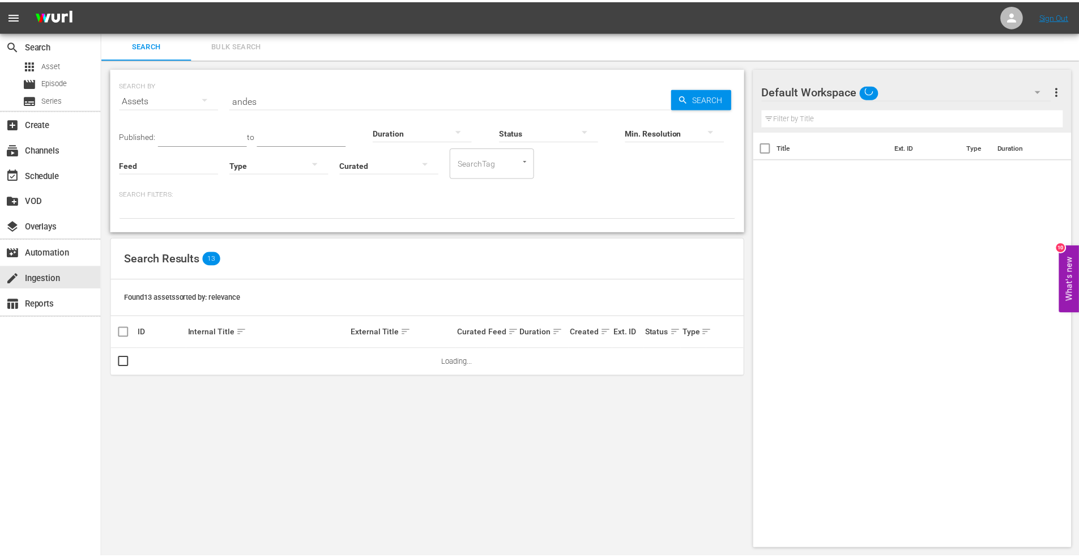
scroll to position [1, 0]
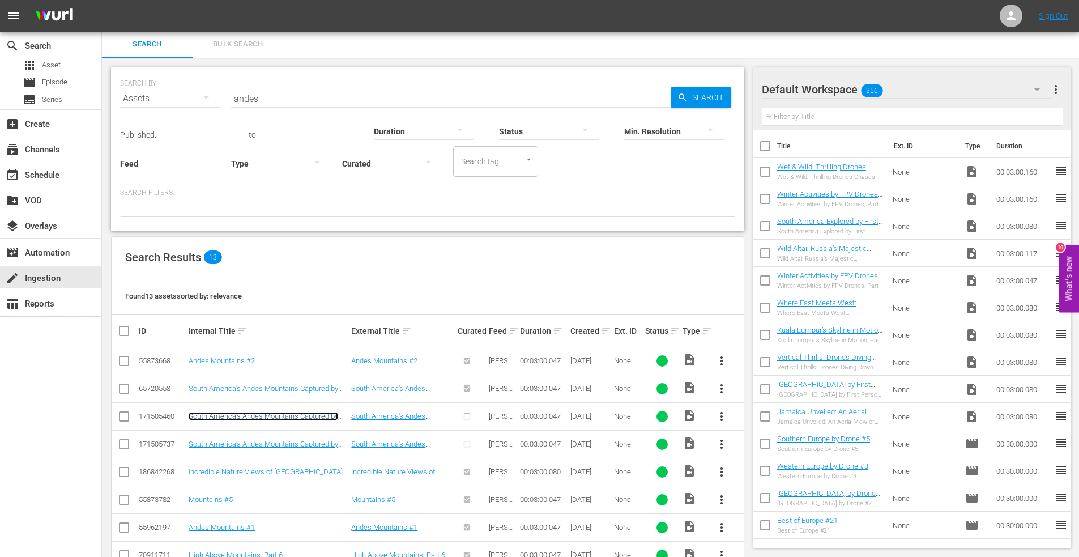
click at [280, 415] on link "South America's Andes Mountains Captured by Drone, Part 1" at bounding box center [263, 420] width 149 height 17
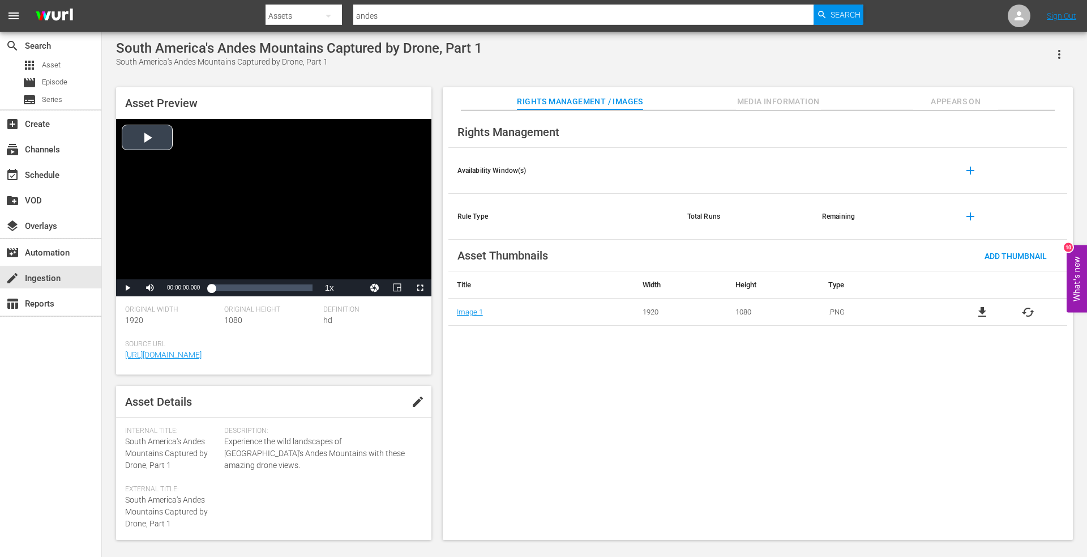
click at [146, 135] on div "Video Player" at bounding box center [273, 199] width 315 height 160
click at [228, 290] on div "Loaded : 19.98% 00:00:23.264 00:00:01.223" at bounding box center [261, 287] width 101 height 11
click at [237, 289] on div "00:00:30.652" at bounding box center [224, 287] width 26 height 11
click at [250, 289] on div "Loaded : 63.33% 00:01:09.793 00:00:48.367" at bounding box center [261, 287] width 101 height 11
click at [950, 100] on span "Appears On" at bounding box center [955, 102] width 85 height 14
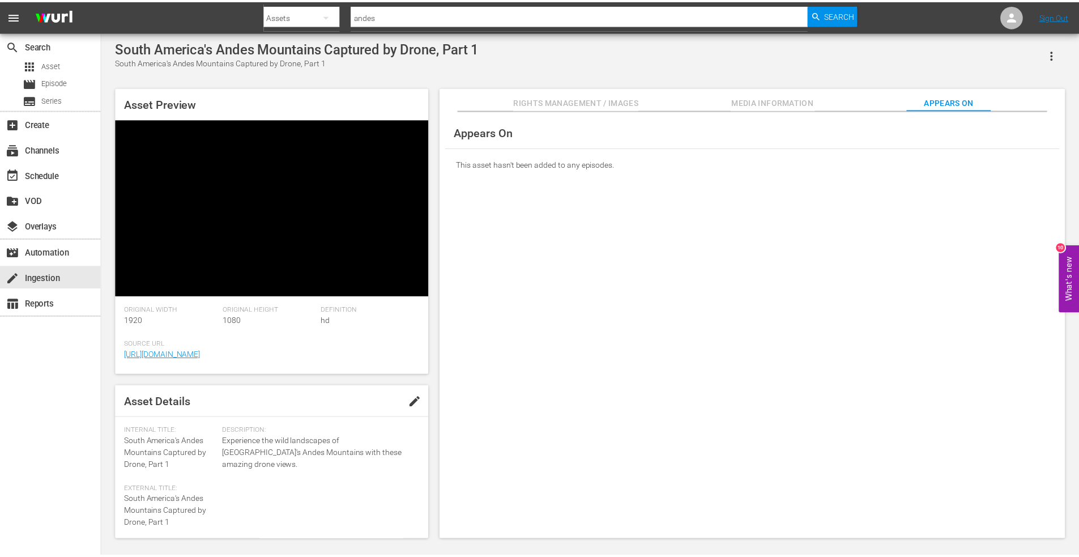
scroll to position [1, 0]
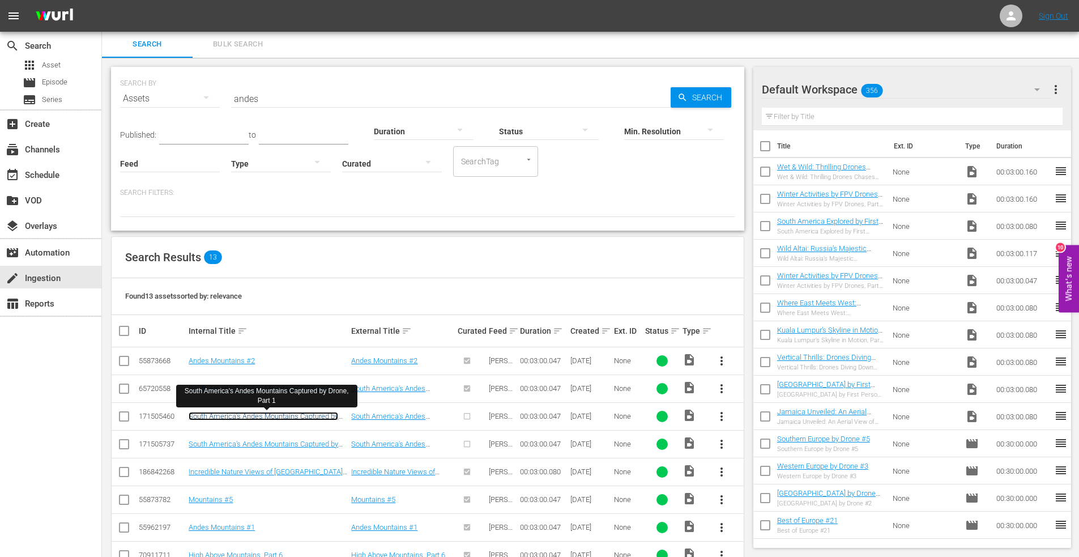
click at [249, 414] on link "South America's Andes Mountains Captured by Drone, Part 1" at bounding box center [263, 420] width 149 height 17
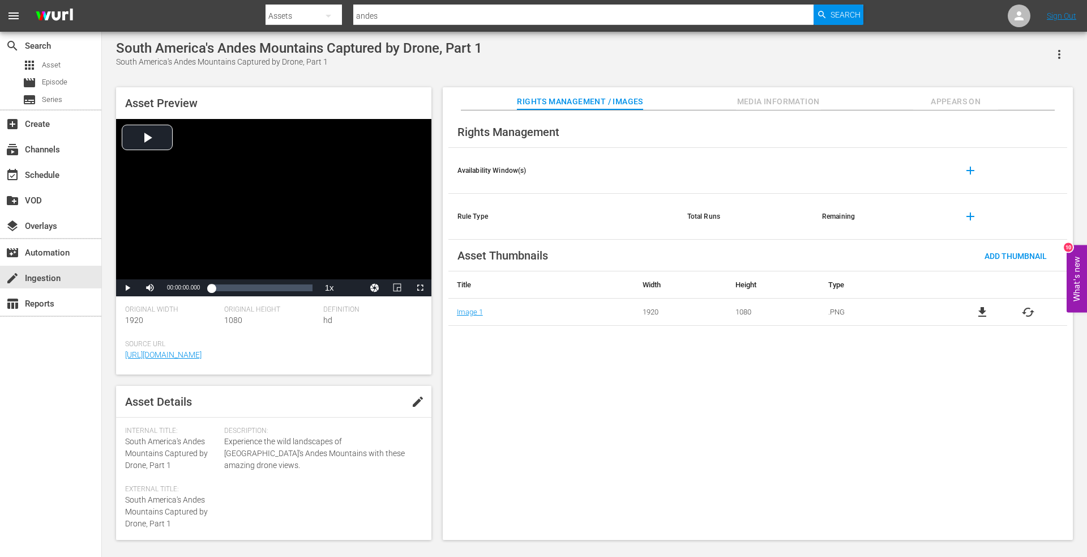
click at [947, 95] on span "Appears On" at bounding box center [955, 102] width 85 height 14
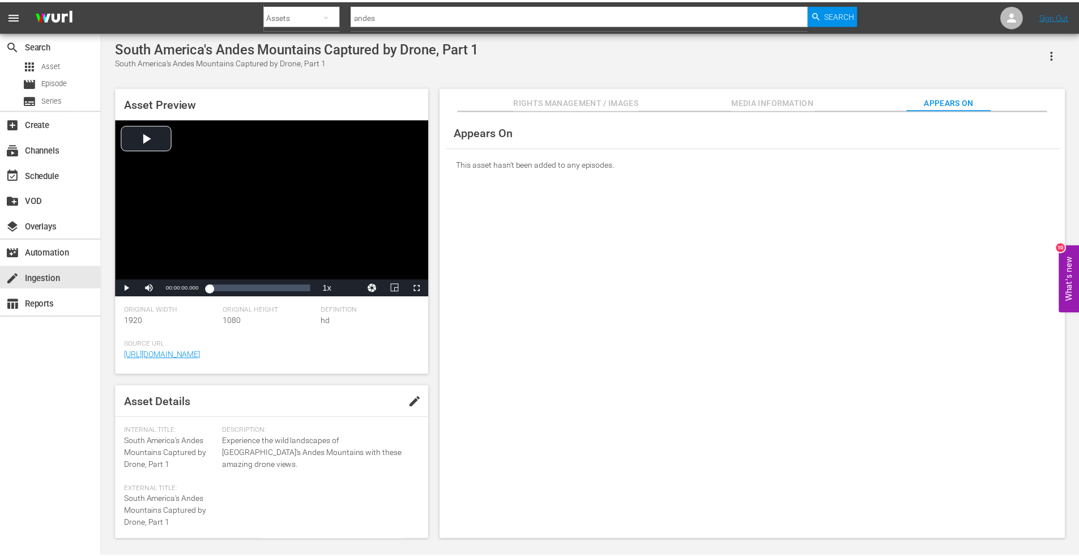
scroll to position [1, 0]
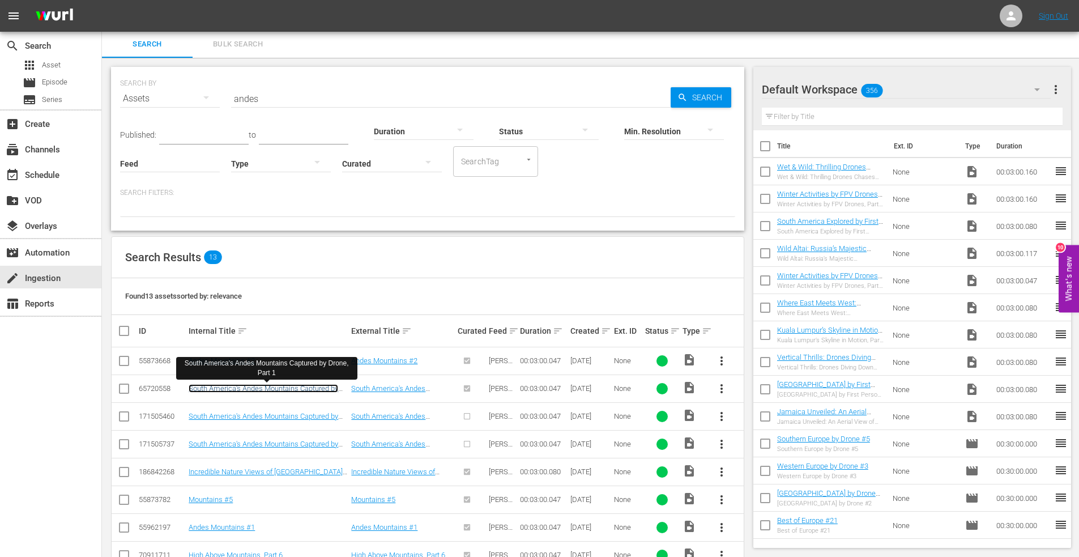
click at [271, 386] on link "South America's Andes Mountains Captured by Drone, Part 1" at bounding box center [263, 392] width 149 height 17
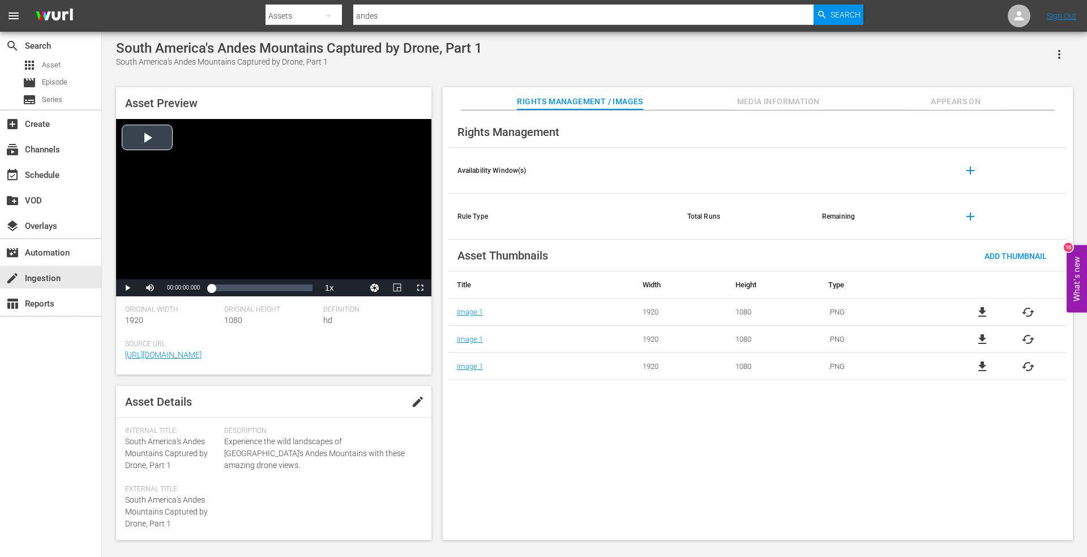
click at [151, 136] on div "Video Player" at bounding box center [273, 199] width 315 height 160
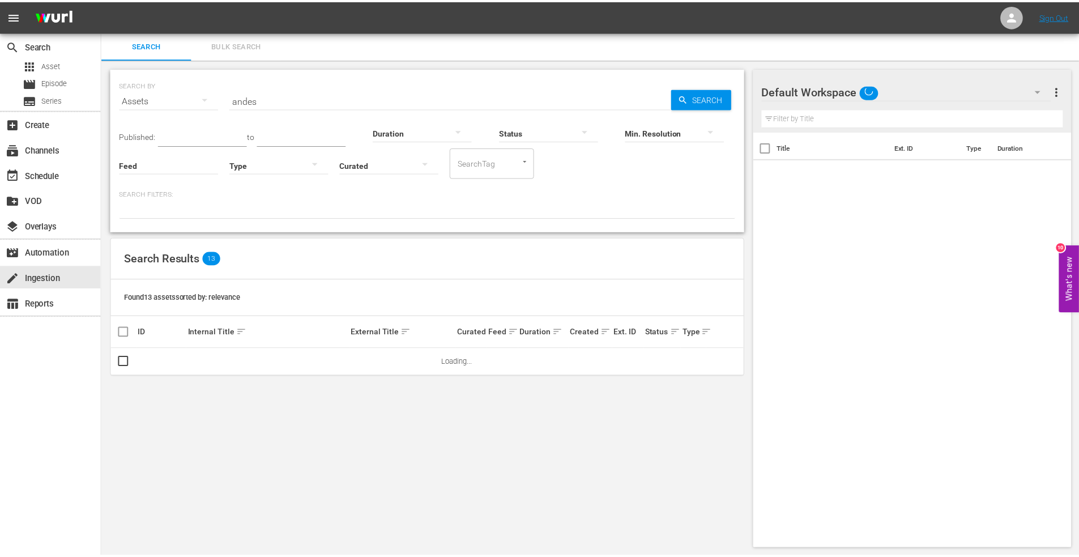
scroll to position [1, 0]
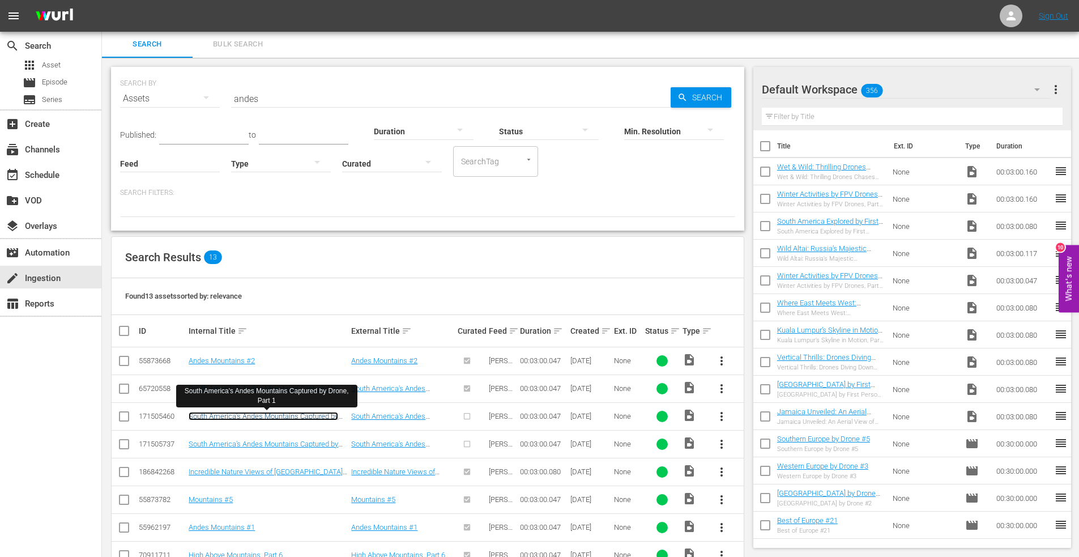
click at [263, 413] on link "South America's Andes Mountains Captured by Drone, Part 1" at bounding box center [263, 420] width 149 height 17
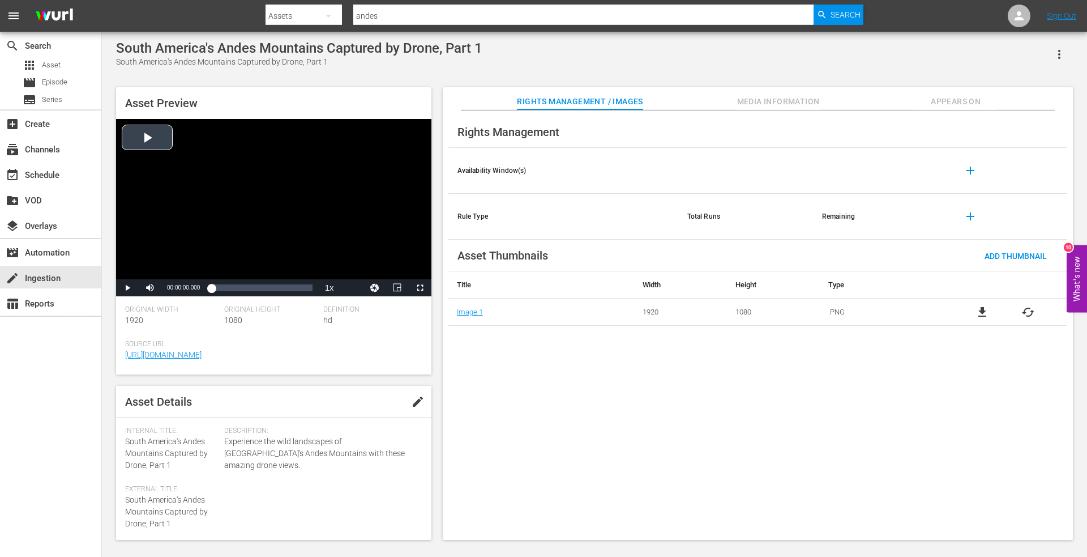
click at [145, 135] on div "Video Player" at bounding box center [273, 199] width 315 height 160
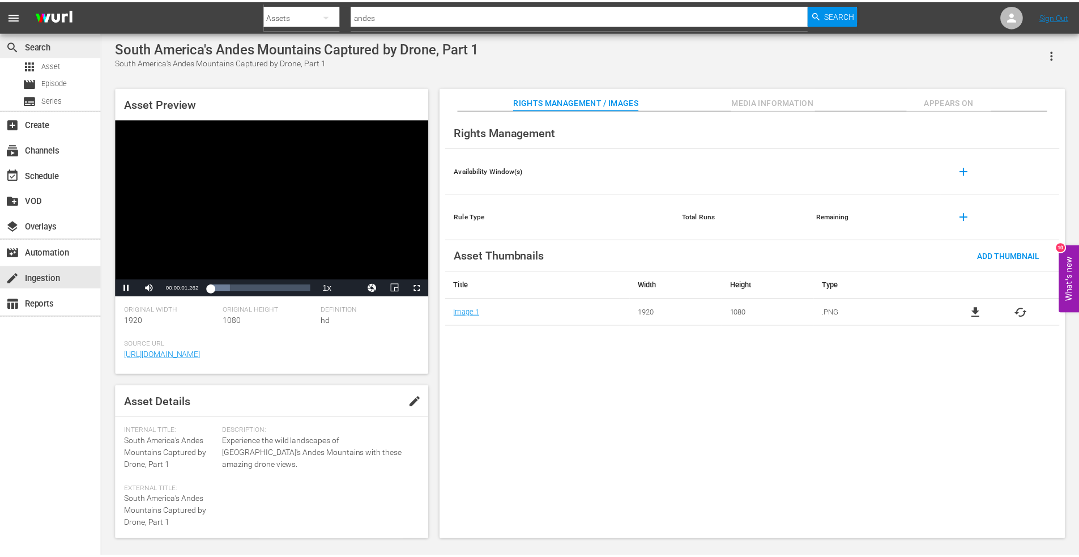
scroll to position [1, 0]
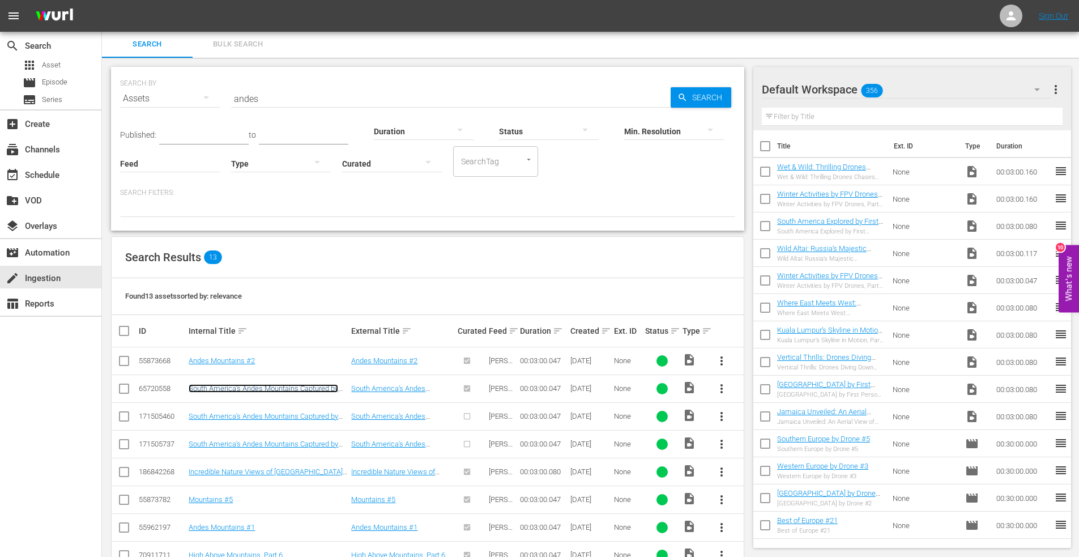
click at [256, 391] on link "South America's Andes Mountains Captured by Drone, Part 1" at bounding box center [263, 392] width 149 height 17
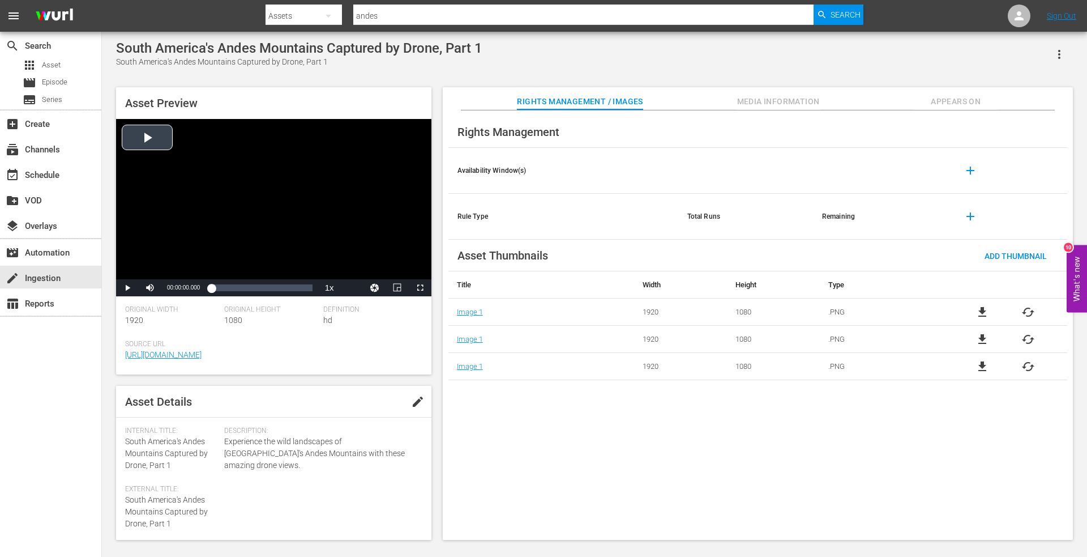
click at [148, 133] on div "Video Player" at bounding box center [273, 199] width 315 height 160
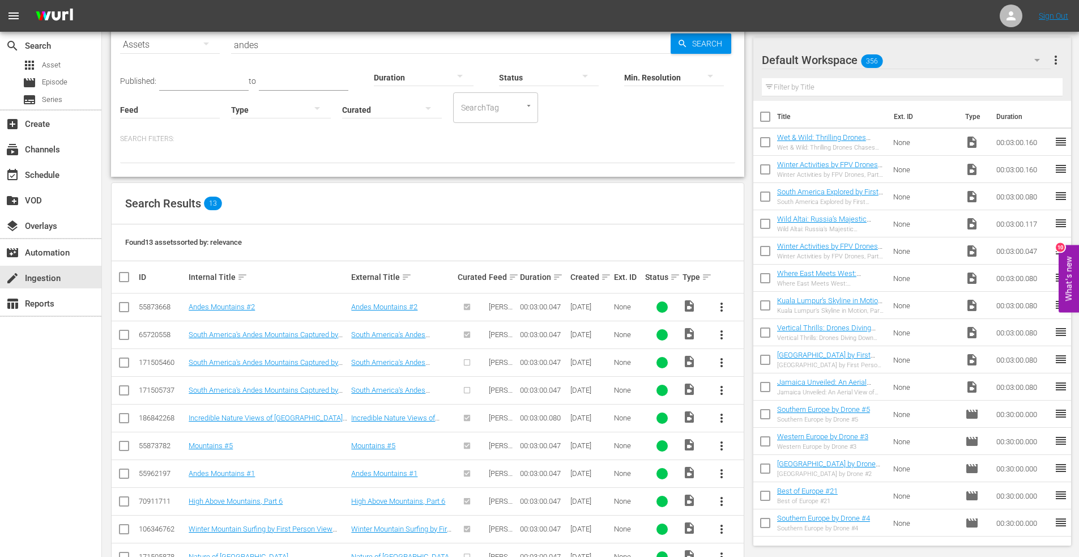
scroll to position [58, 0]
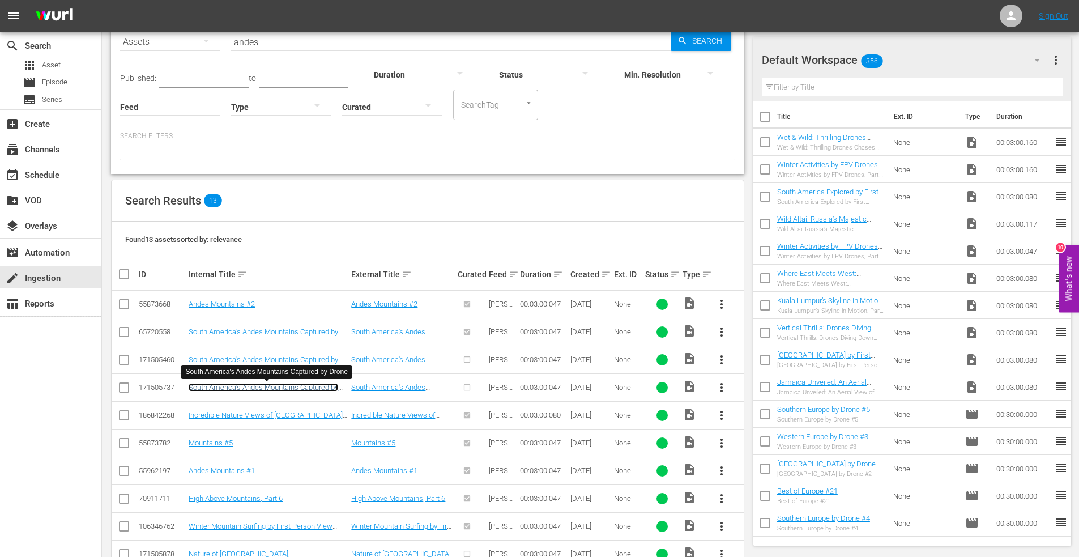
click at [272, 383] on link "South America's Andes Mountains Captured by Drone" at bounding box center [263, 391] width 149 height 17
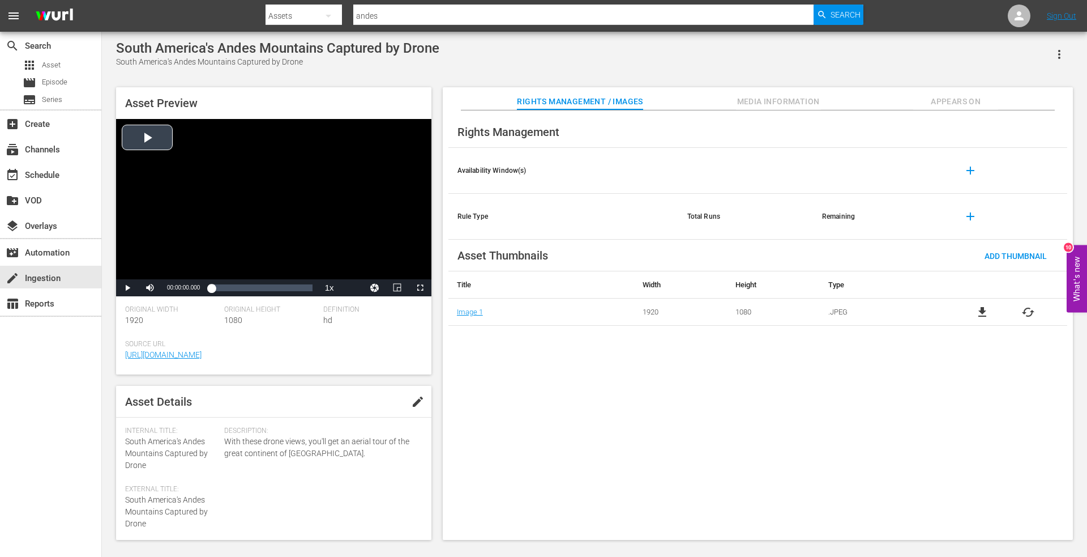
click at [148, 134] on div "Video Player" at bounding box center [273, 199] width 315 height 160
click at [959, 105] on span "Appears On" at bounding box center [955, 102] width 85 height 14
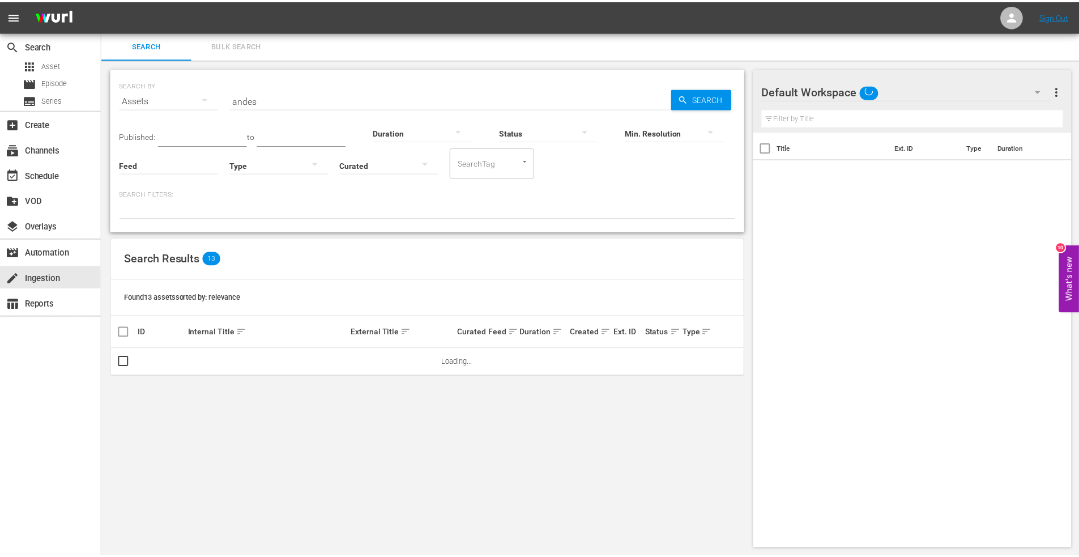
scroll to position [1, 0]
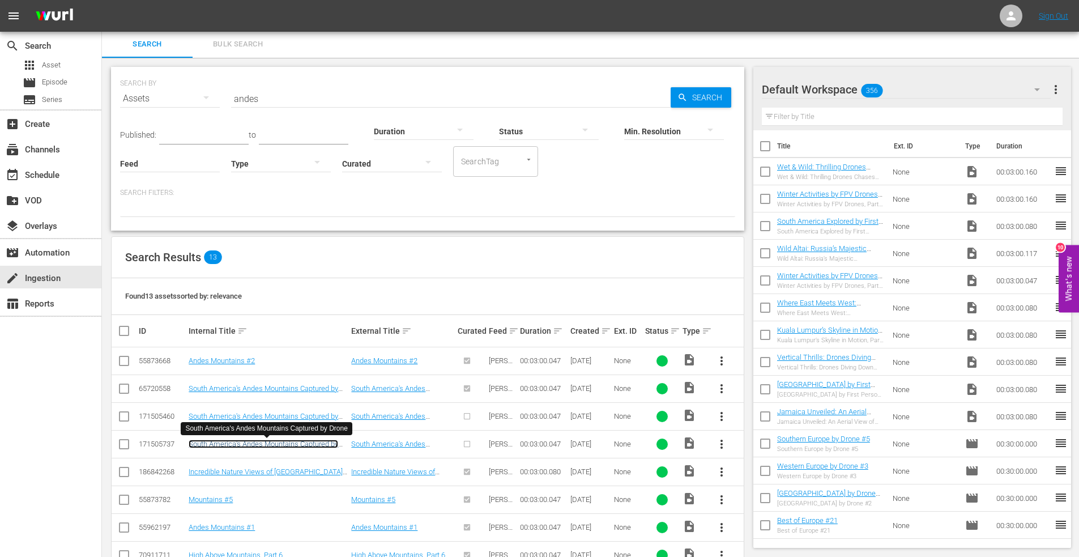
click at [283, 444] on link "South America's Andes Mountains Captured by Drone" at bounding box center [263, 447] width 149 height 17
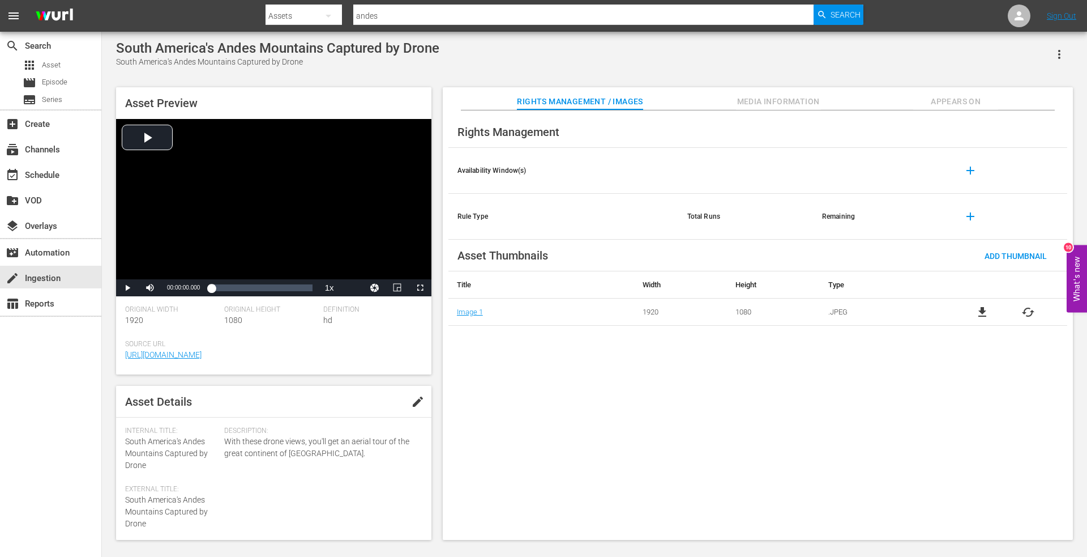
click at [964, 96] on span "Appears On" at bounding box center [955, 102] width 85 height 14
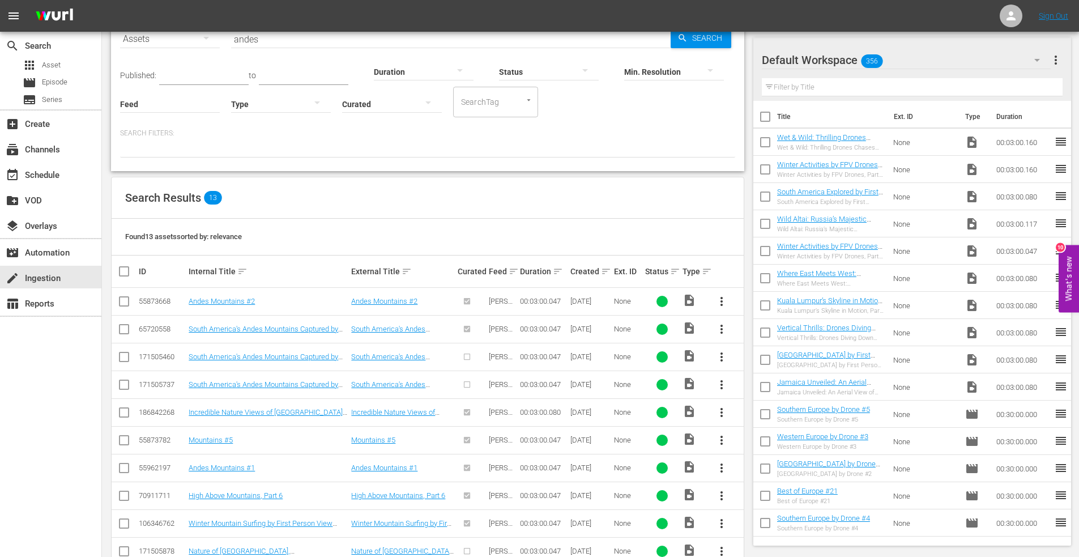
scroll to position [114, 0]
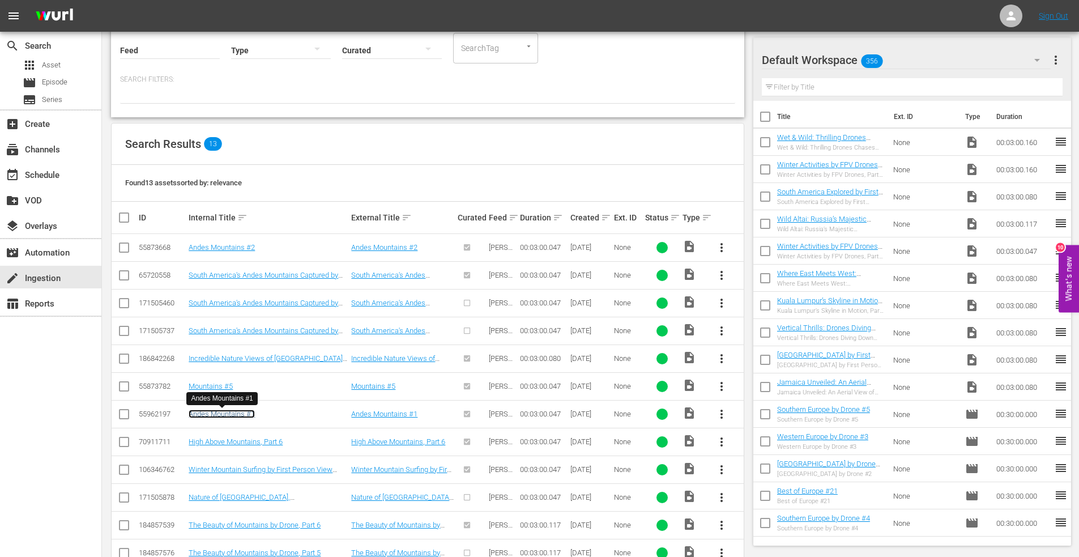
click at [223, 412] on link "Andes Mountains #1" at bounding box center [222, 413] width 66 height 8
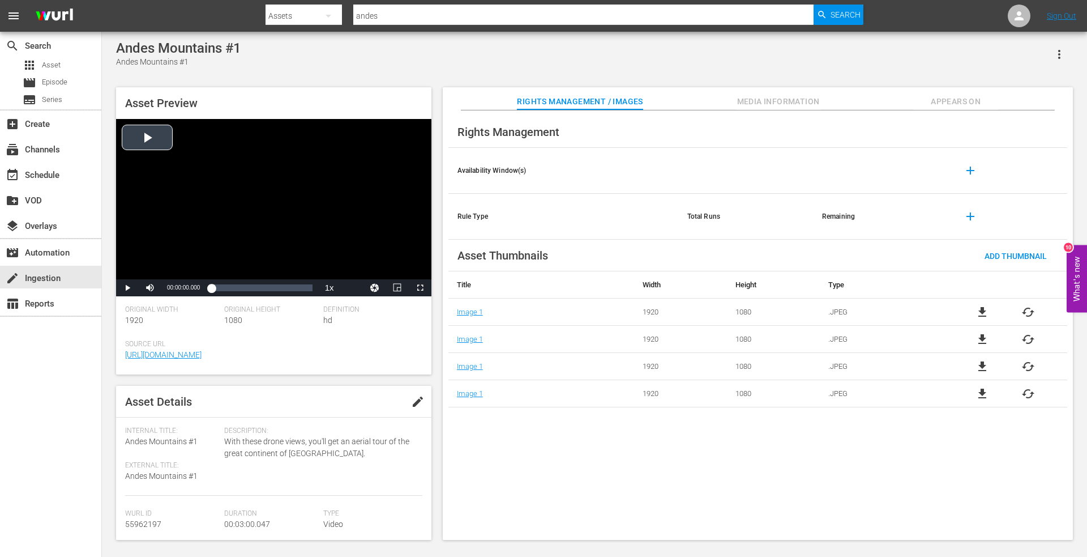
click at [149, 137] on div "Video Player" at bounding box center [273, 199] width 315 height 160
click at [976, 98] on span "Appears On" at bounding box center [955, 102] width 85 height 14
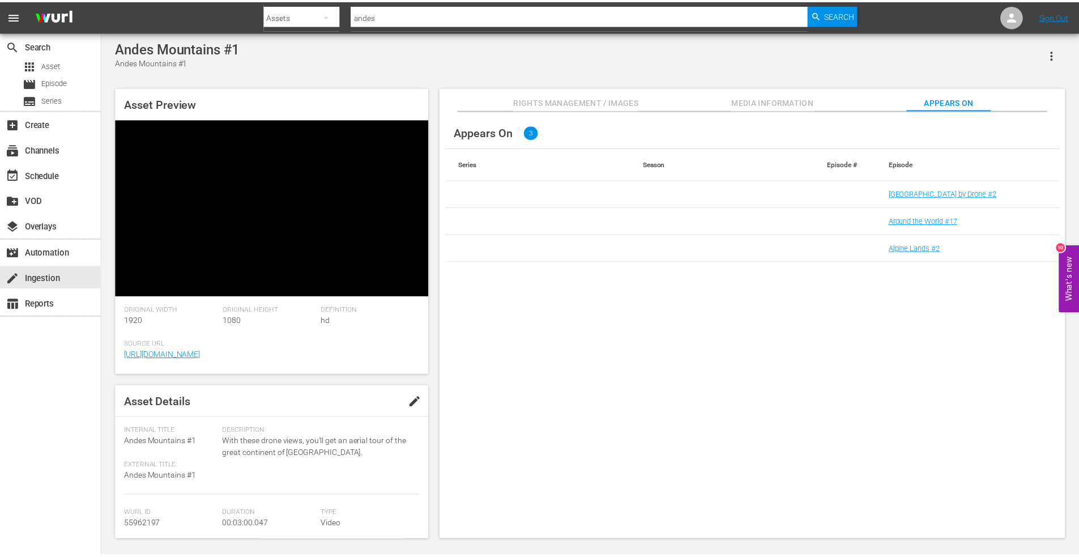
scroll to position [1, 0]
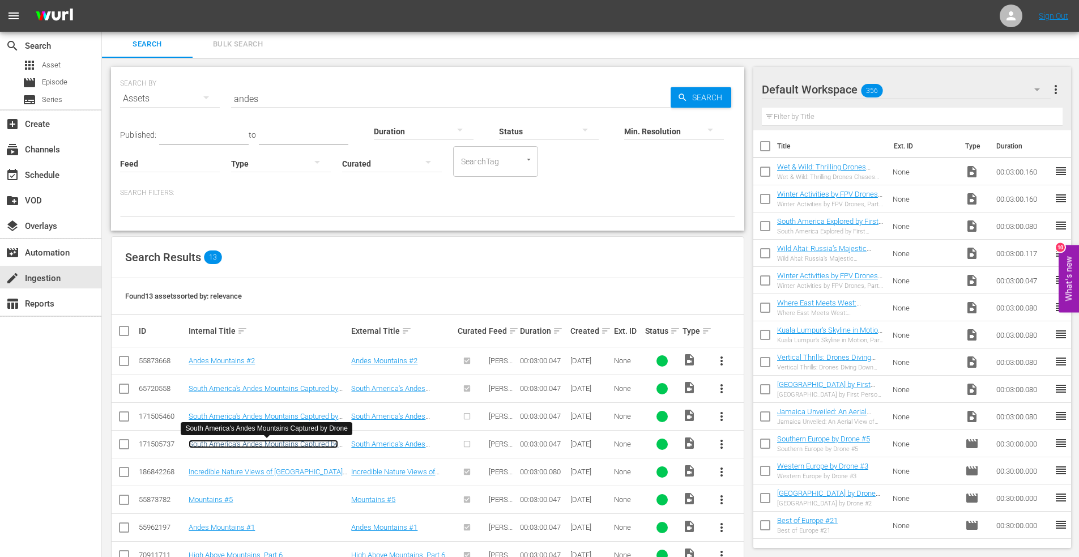
click at [255, 443] on link "South America's Andes Mountains Captured by Drone" at bounding box center [263, 447] width 149 height 17
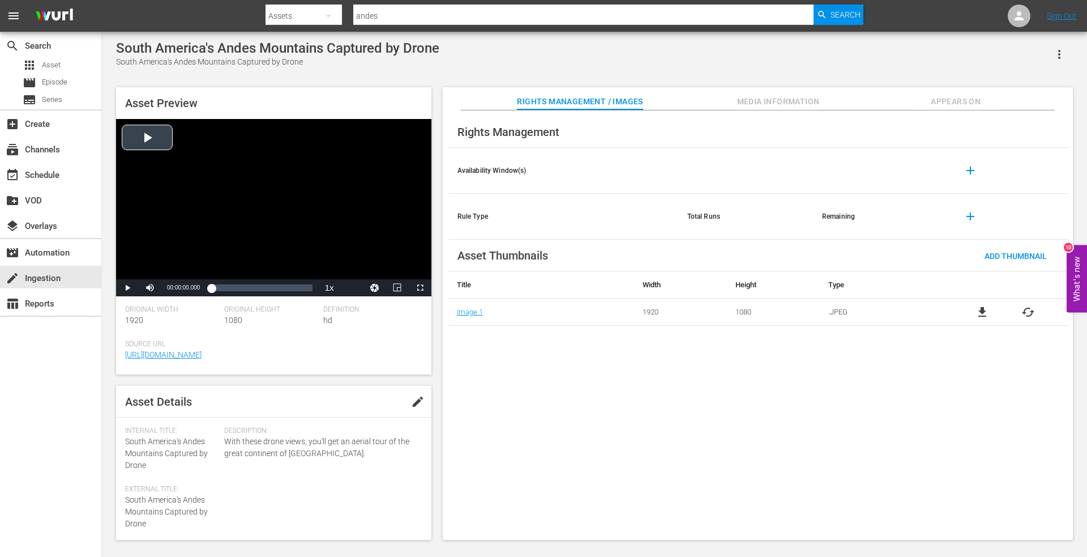
click at [144, 135] on div "Video Player" at bounding box center [273, 199] width 315 height 160
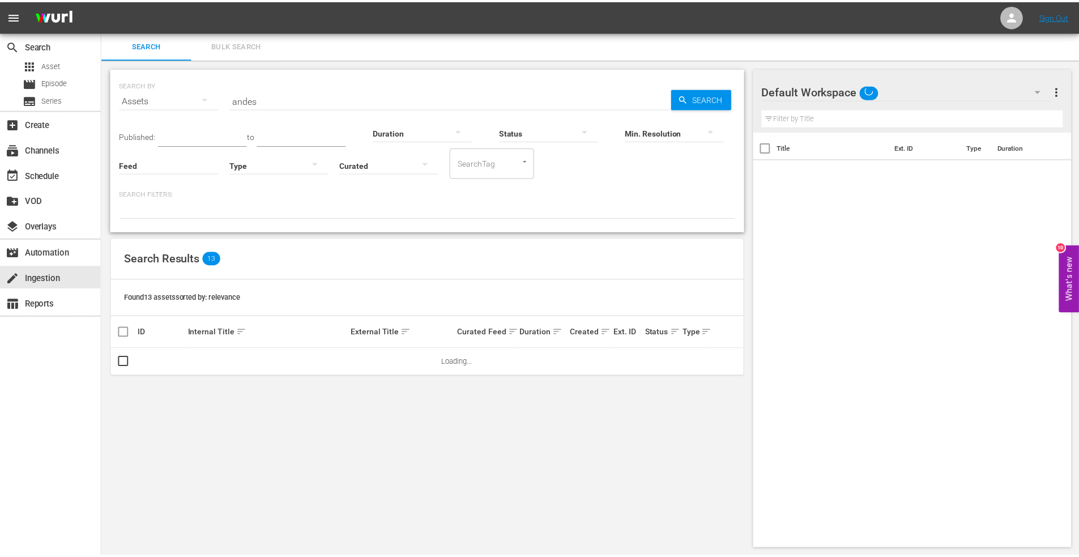
scroll to position [1, 0]
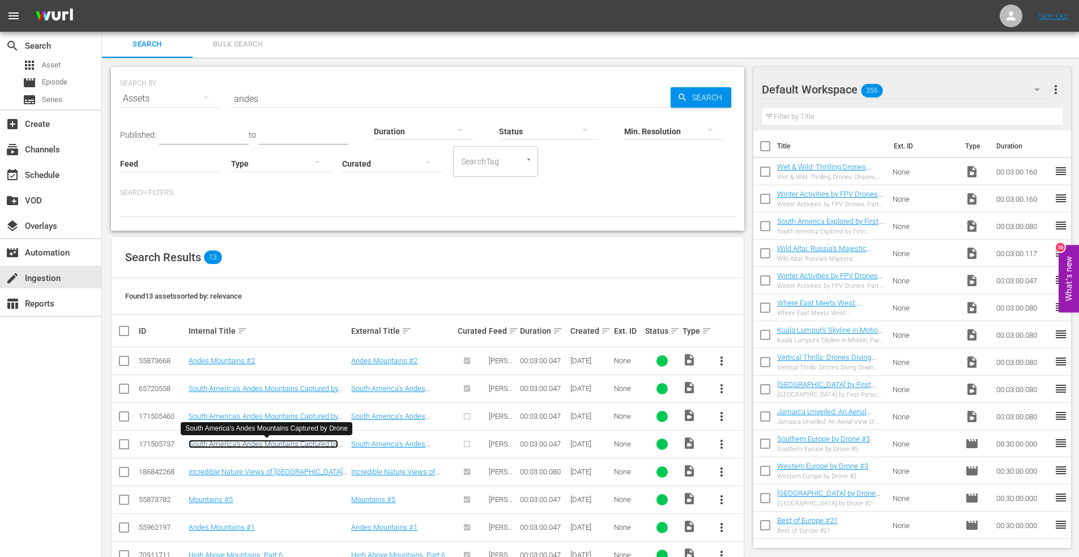
click at [227, 443] on link "South America's Andes Mountains Captured by Drone" at bounding box center [263, 447] width 149 height 17
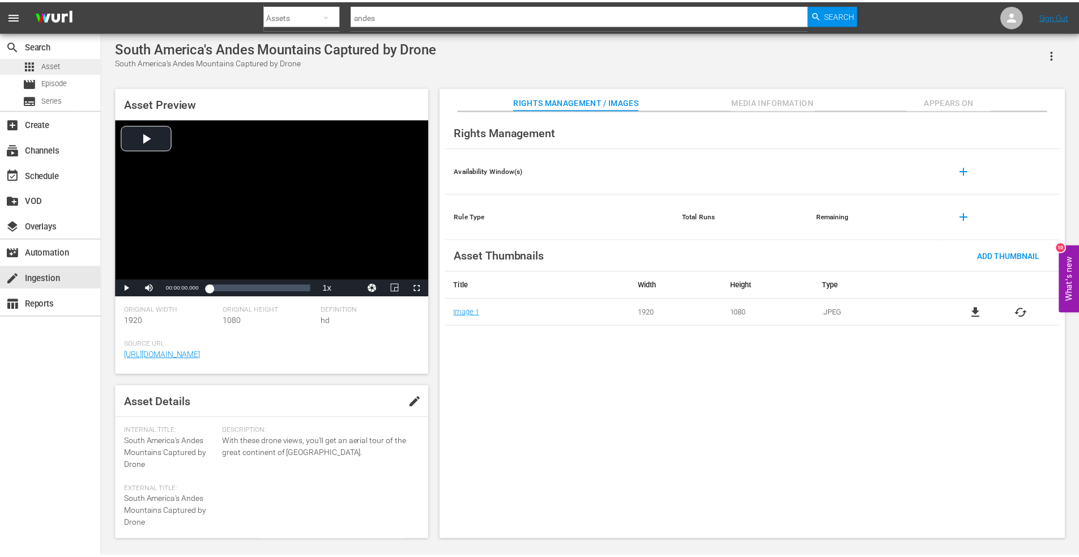
scroll to position [1, 0]
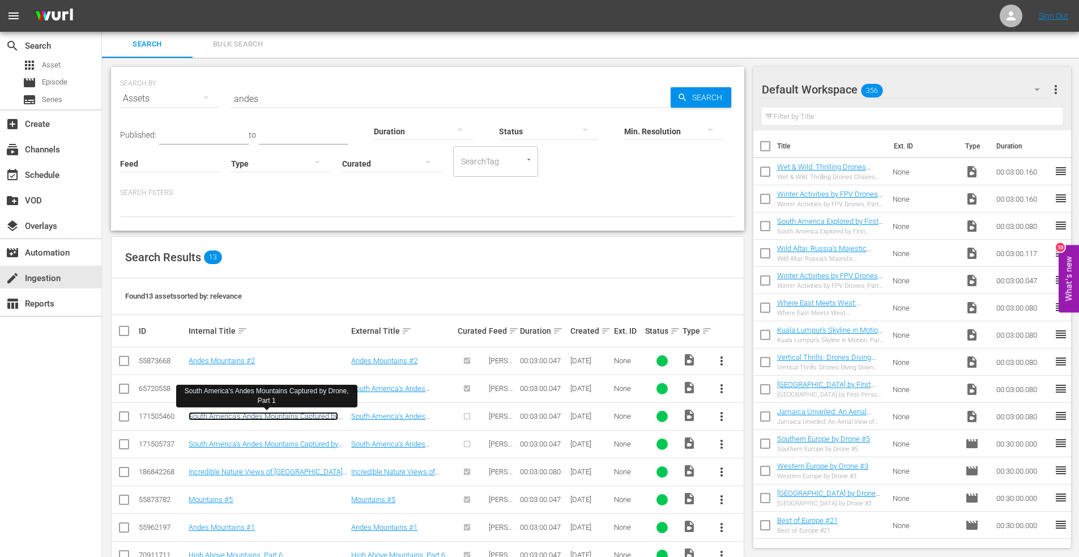
click at [249, 416] on link "South America's Andes Mountains Captured by Drone, Part 1" at bounding box center [263, 420] width 149 height 17
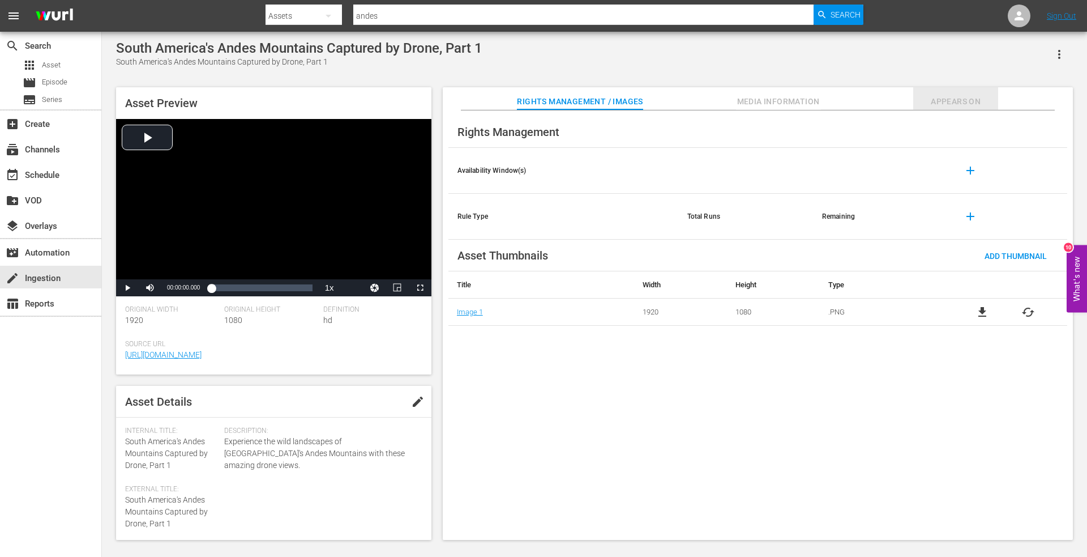
click at [943, 99] on span "Appears On" at bounding box center [955, 102] width 85 height 14
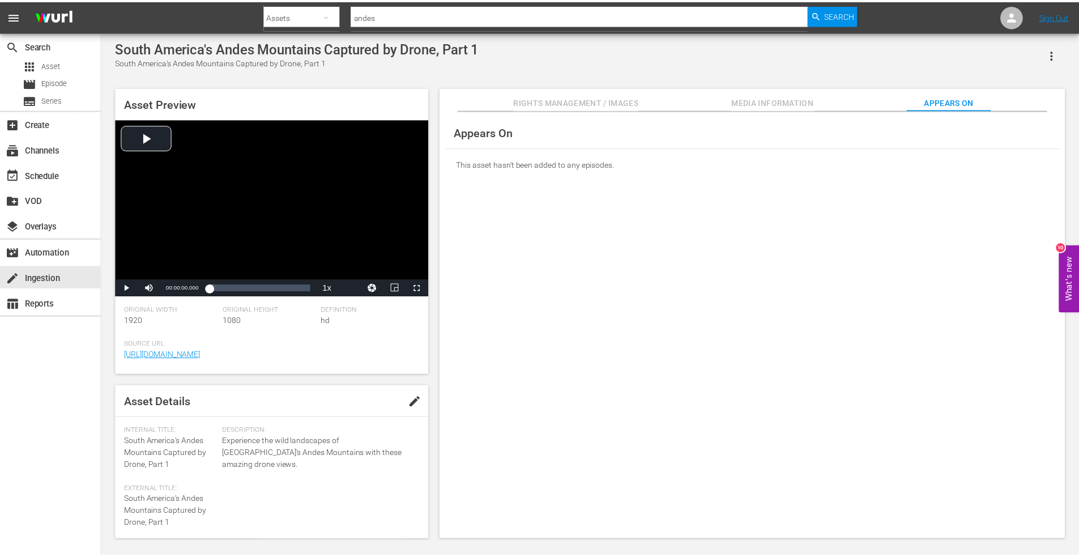
scroll to position [1, 0]
